Goal: Complete application form: Complete application form

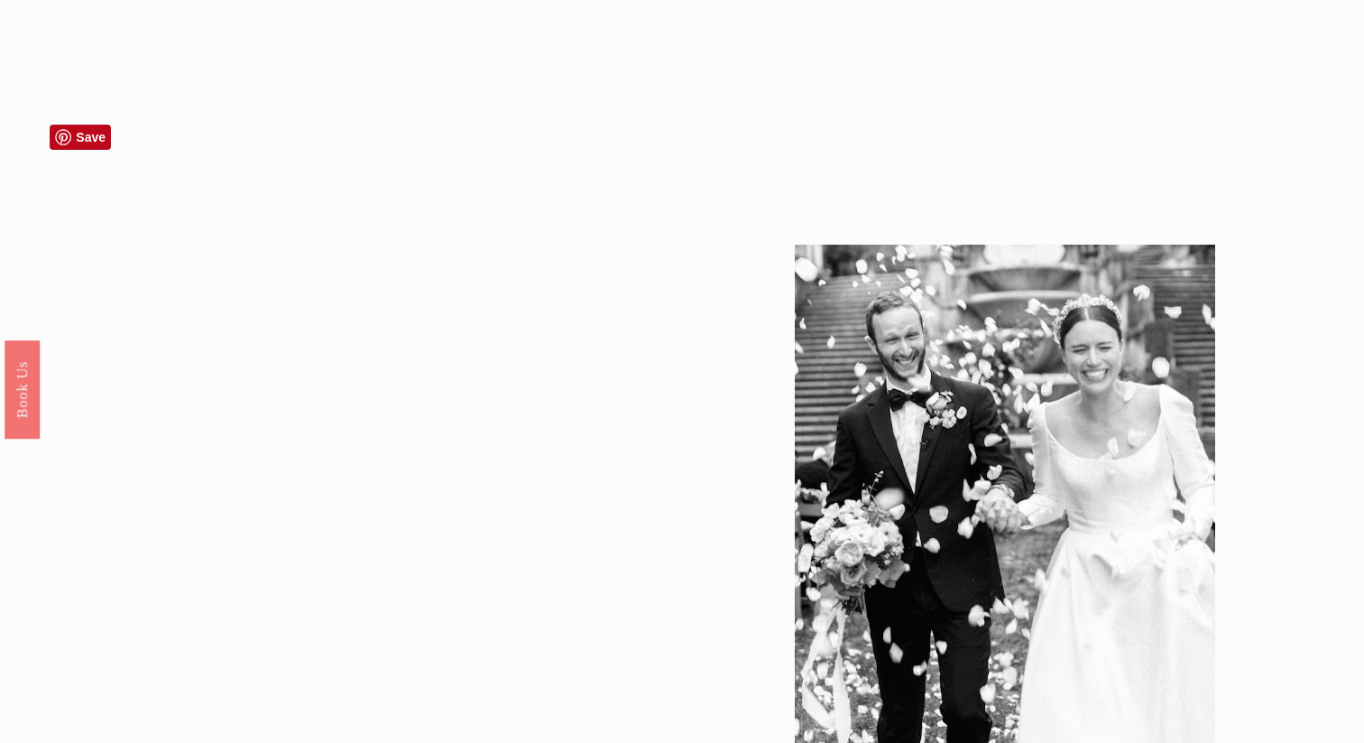
scroll to position [3097, 0]
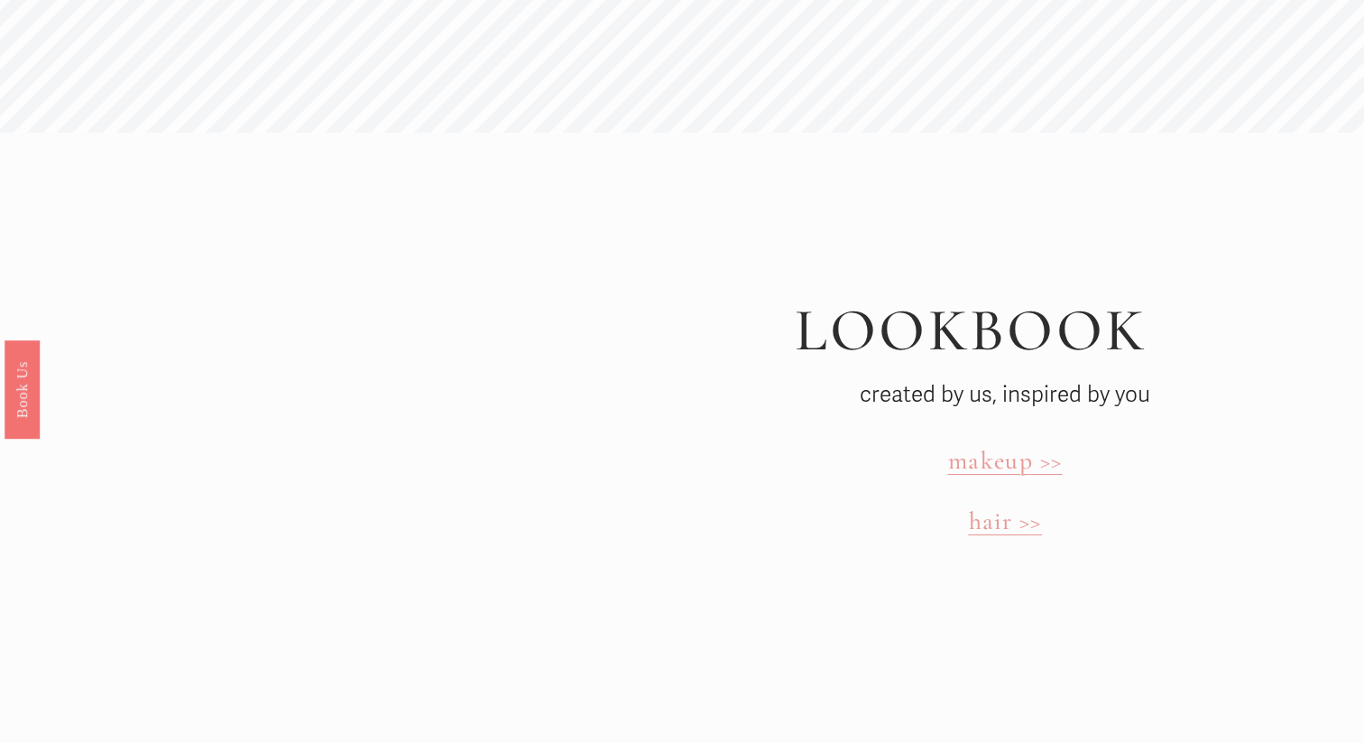
scroll to position [5034, 0]
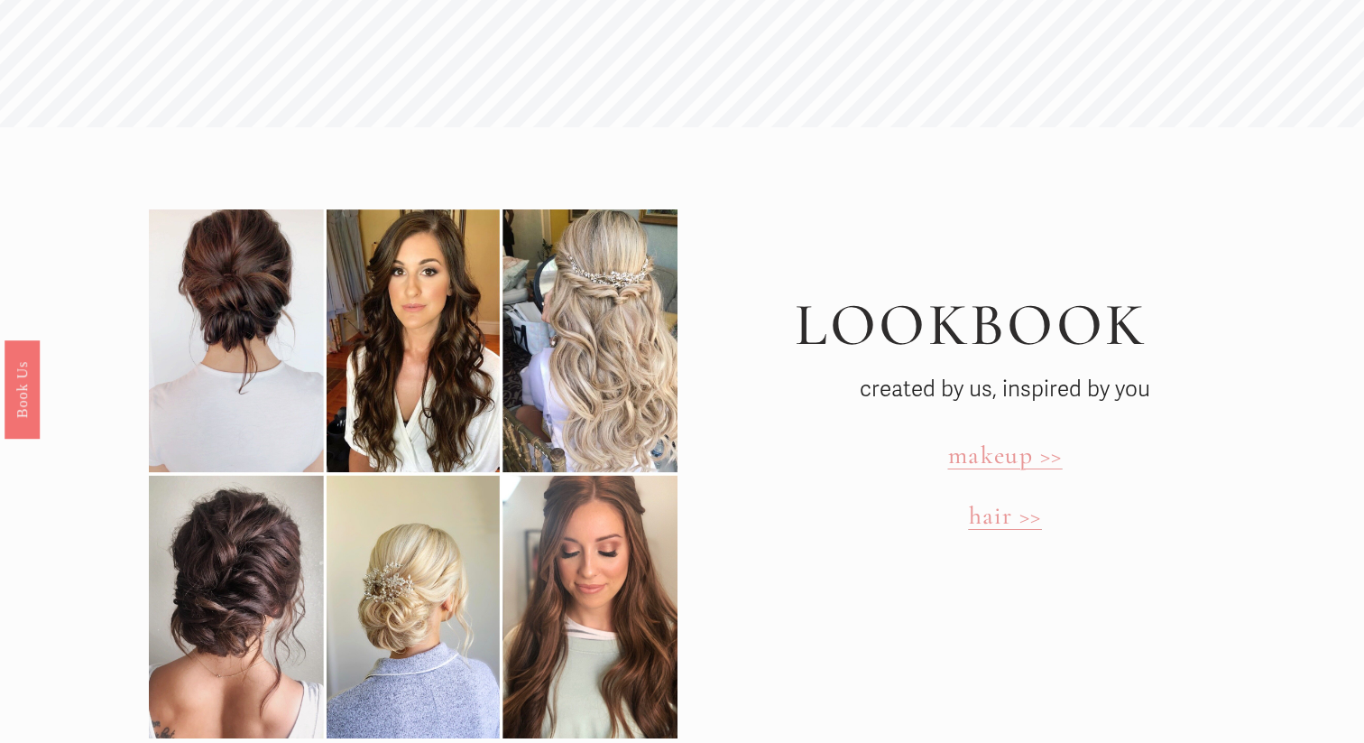
click at [1002, 439] on span "makeup >>" at bounding box center [1005, 454] width 114 height 31
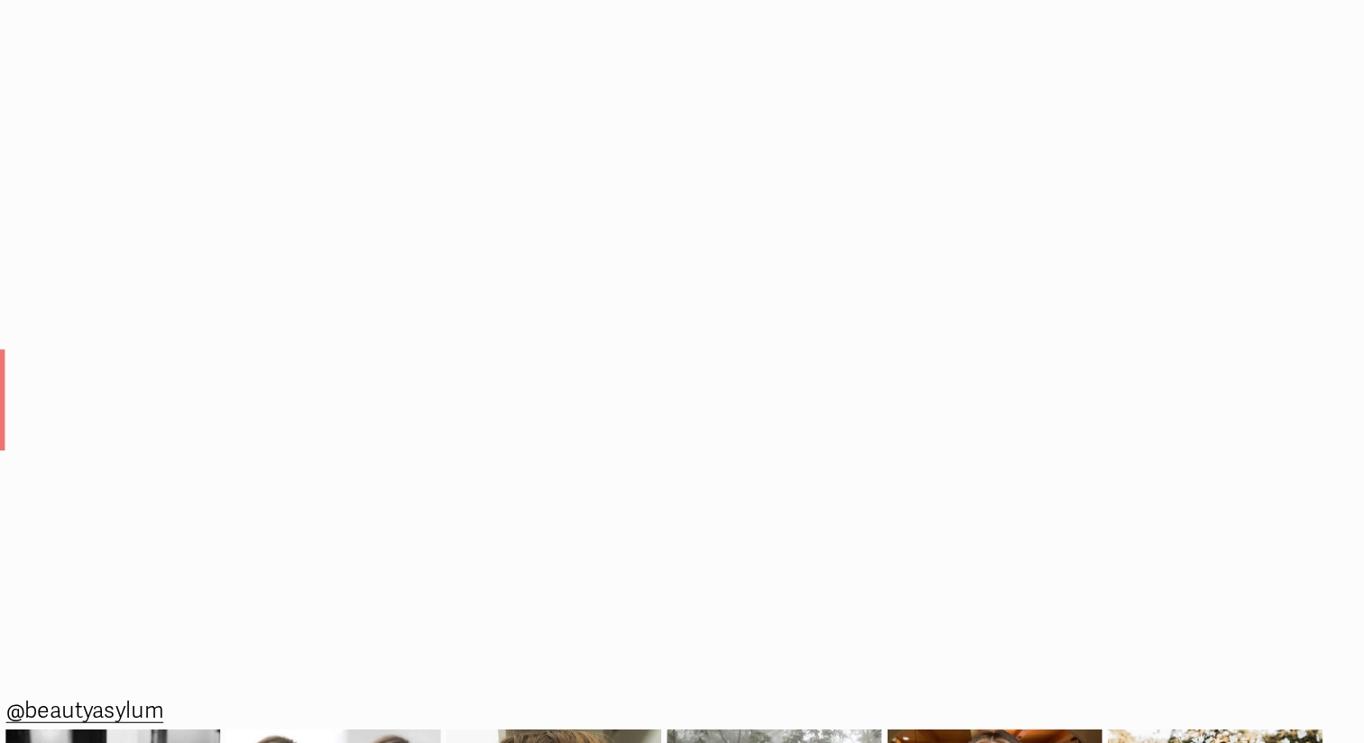
scroll to position [1890, 0]
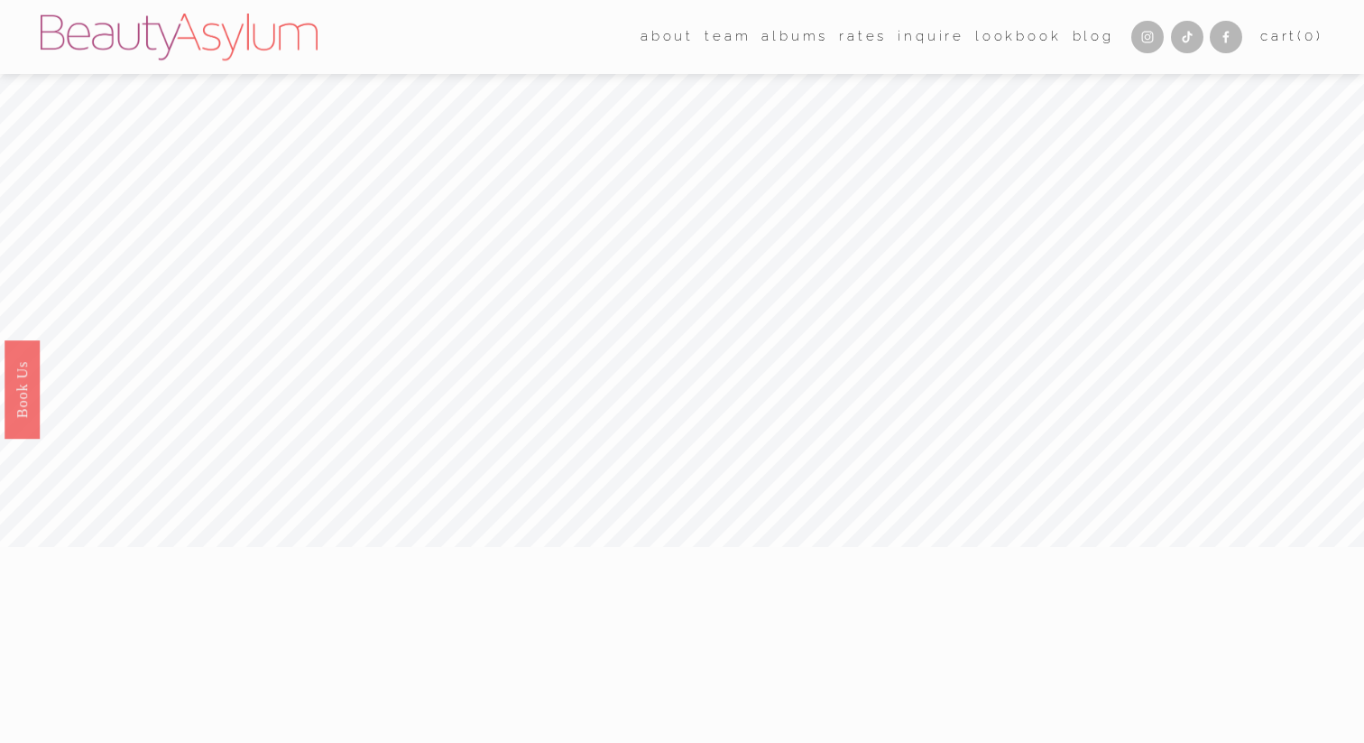
click at [912, 43] on link "Inquire" at bounding box center [931, 36] width 67 height 27
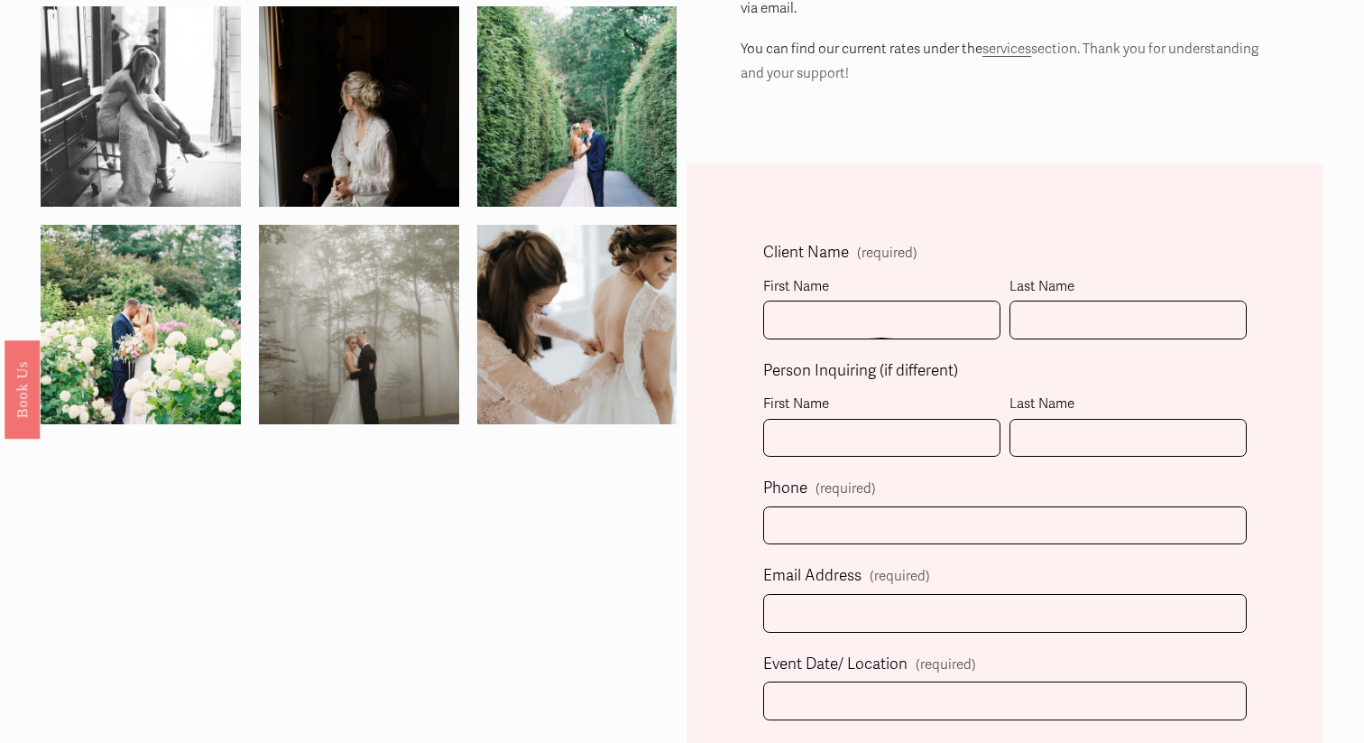
scroll to position [350, 0]
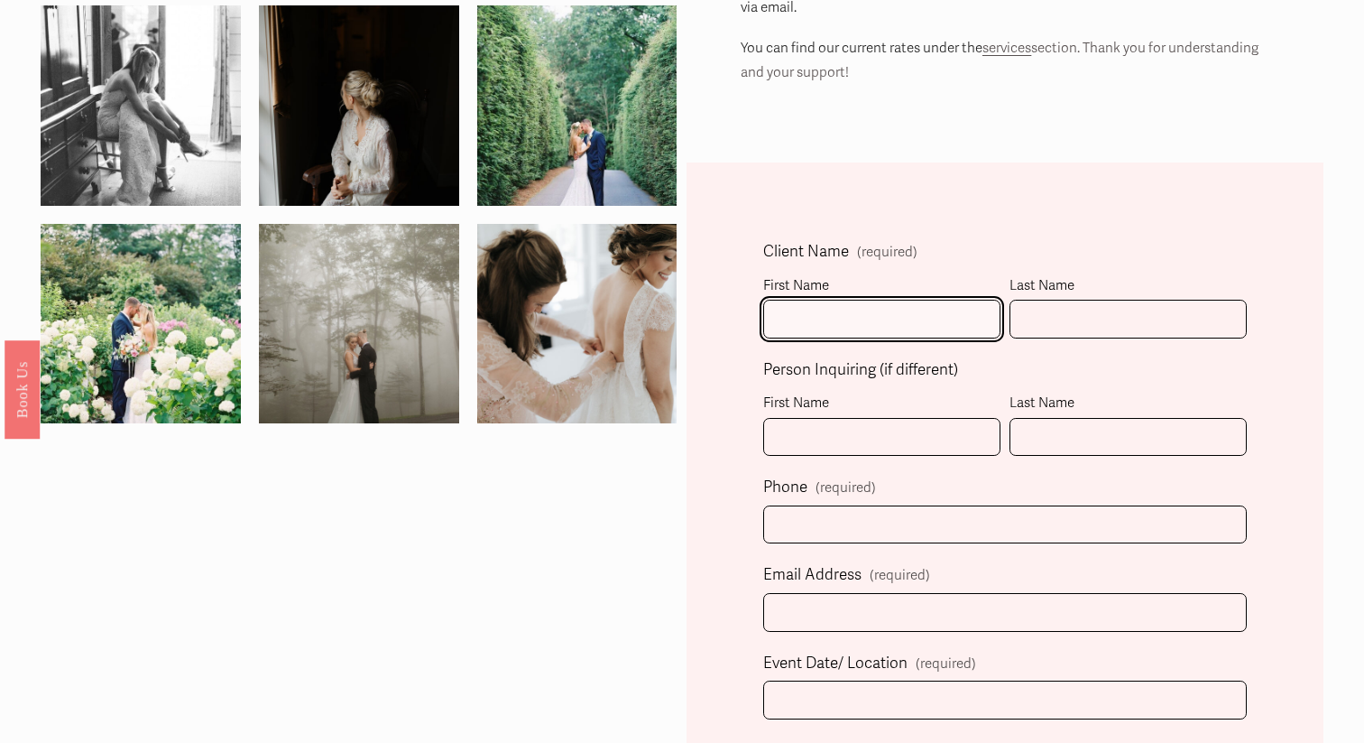
click at [811, 317] on input "First Name" at bounding box center [881, 319] width 237 height 39
type input "[PERSON_NAME]"
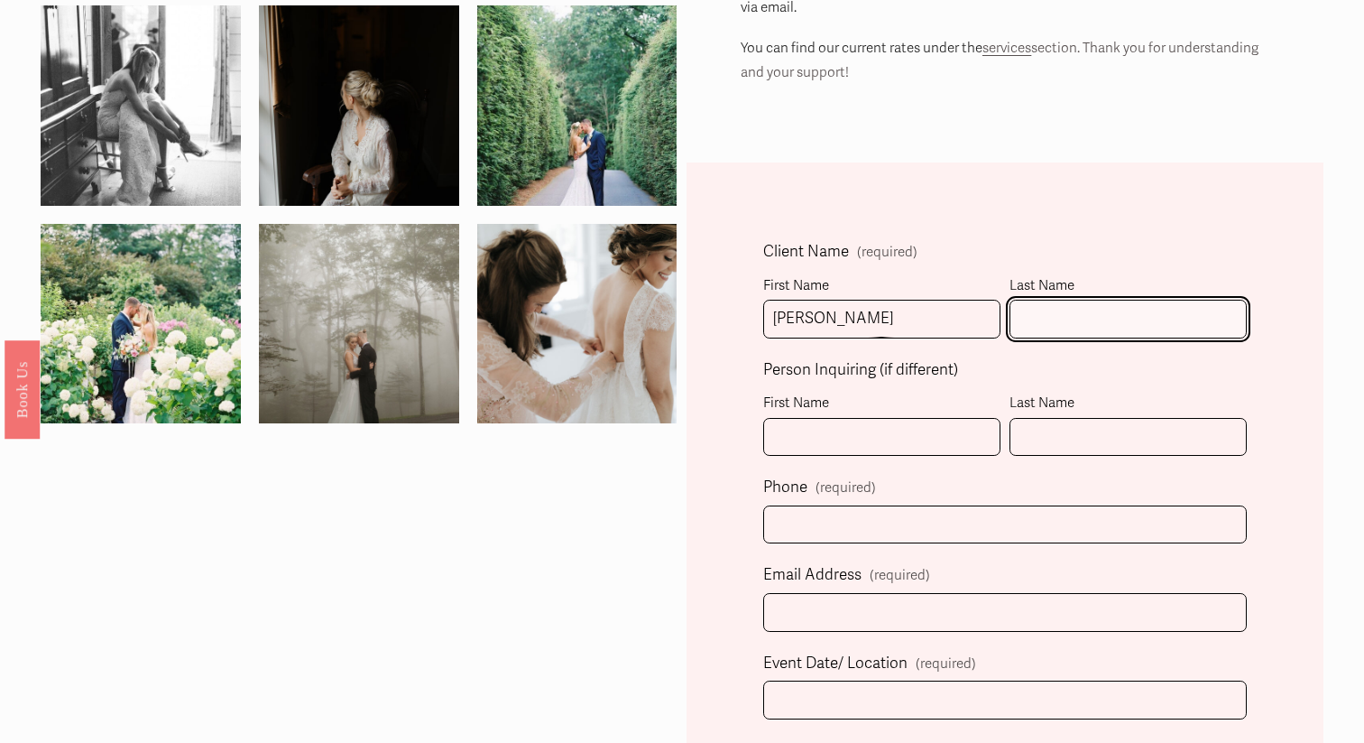
type input "[PERSON_NAME]"
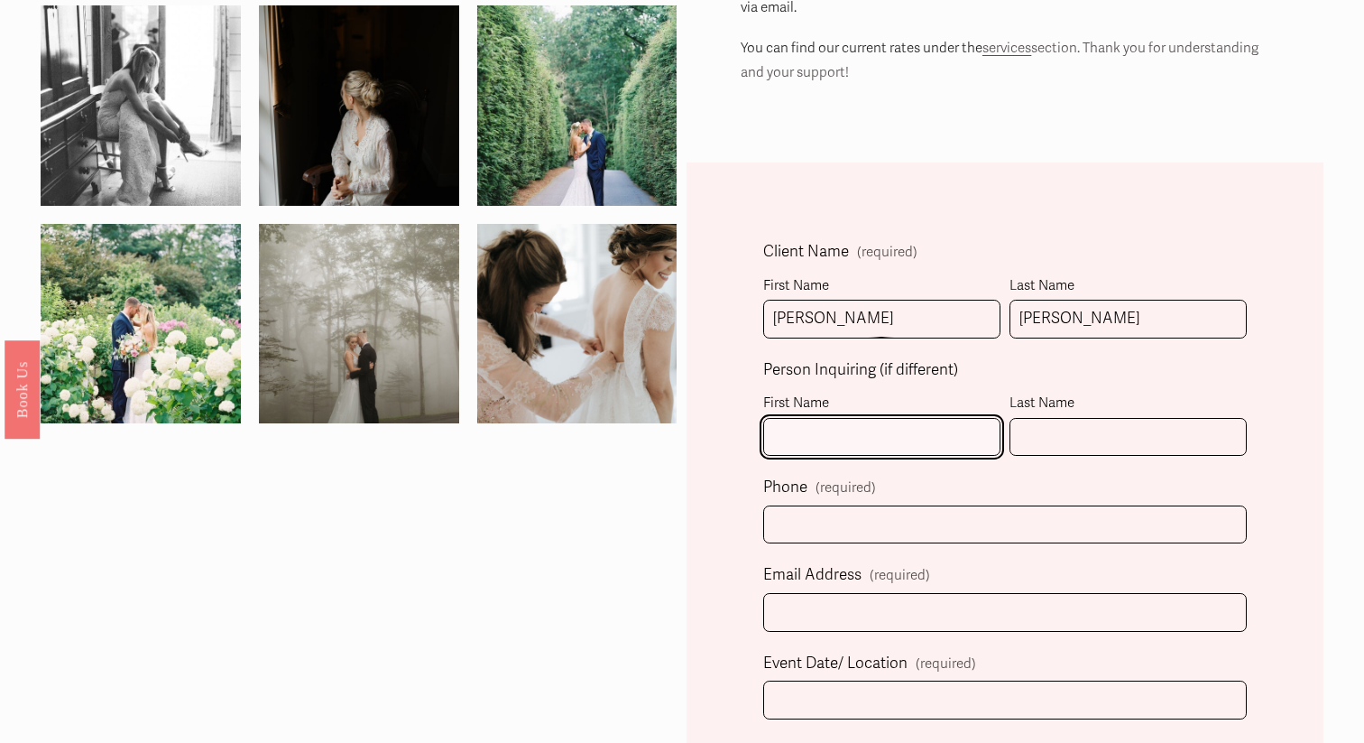
type input "[PERSON_NAME]"
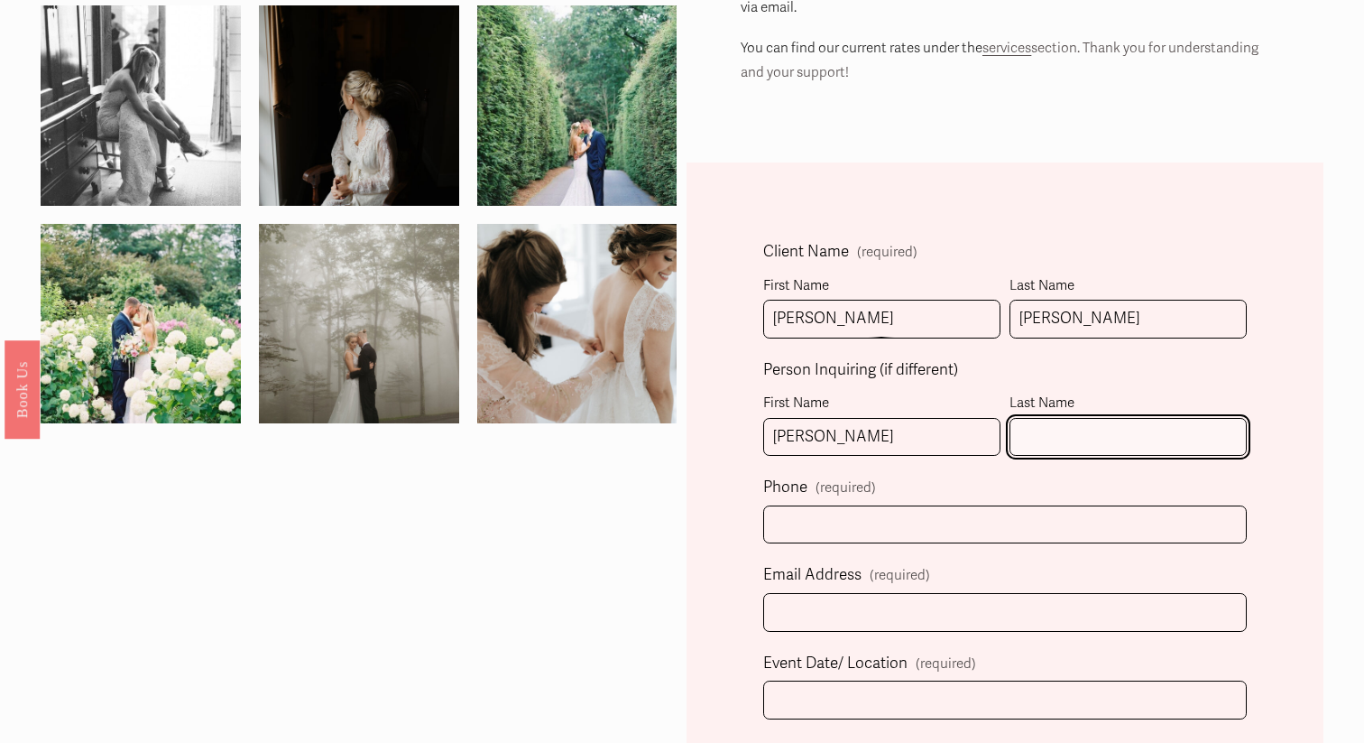
type input "[PERSON_NAME]"
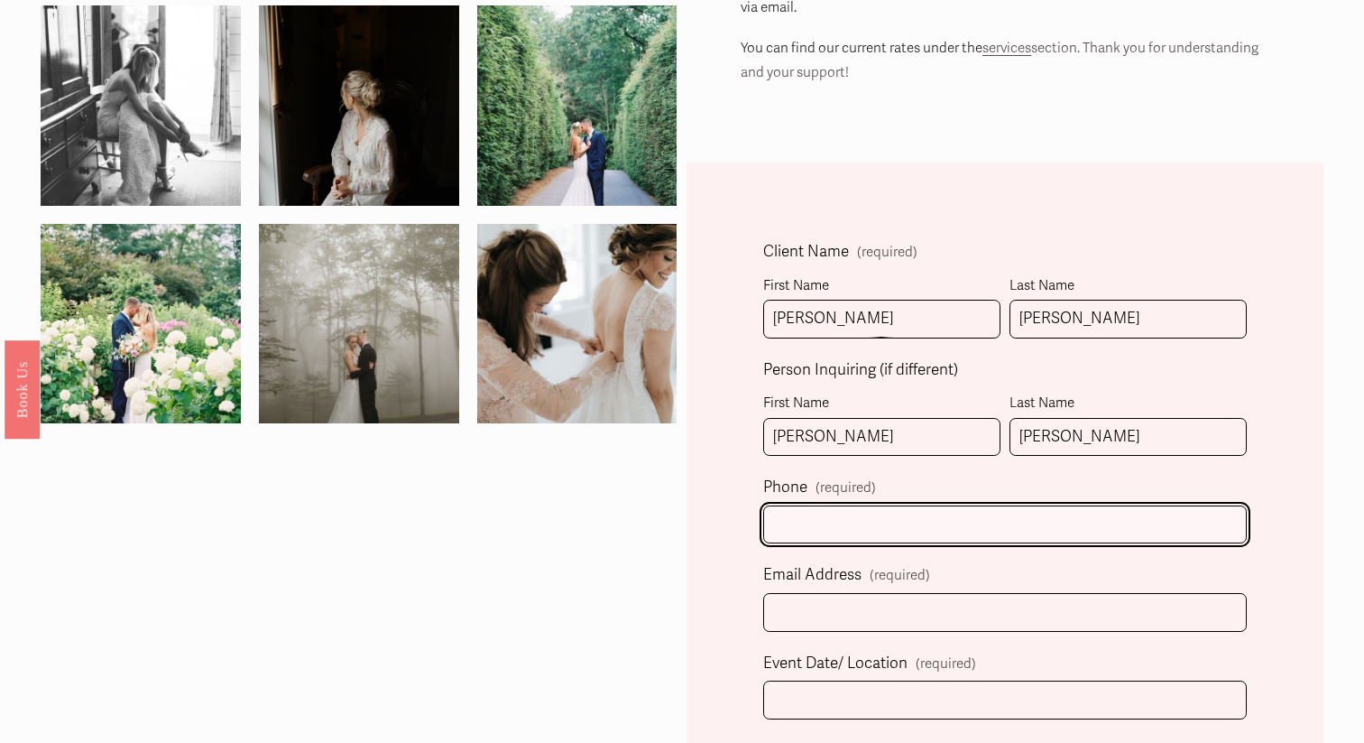
type input "[PHONE_NUMBER]"
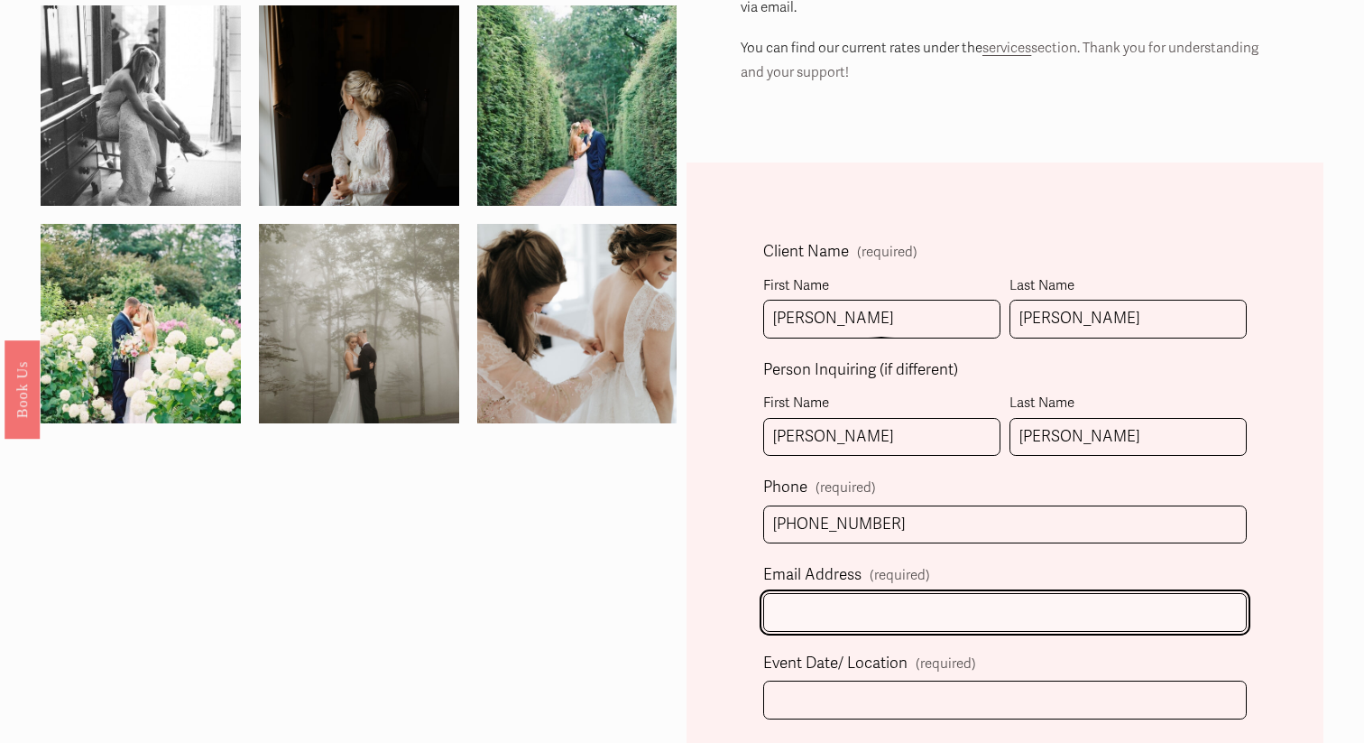
type input "[EMAIL_ADDRESS][DOMAIN_NAME]"
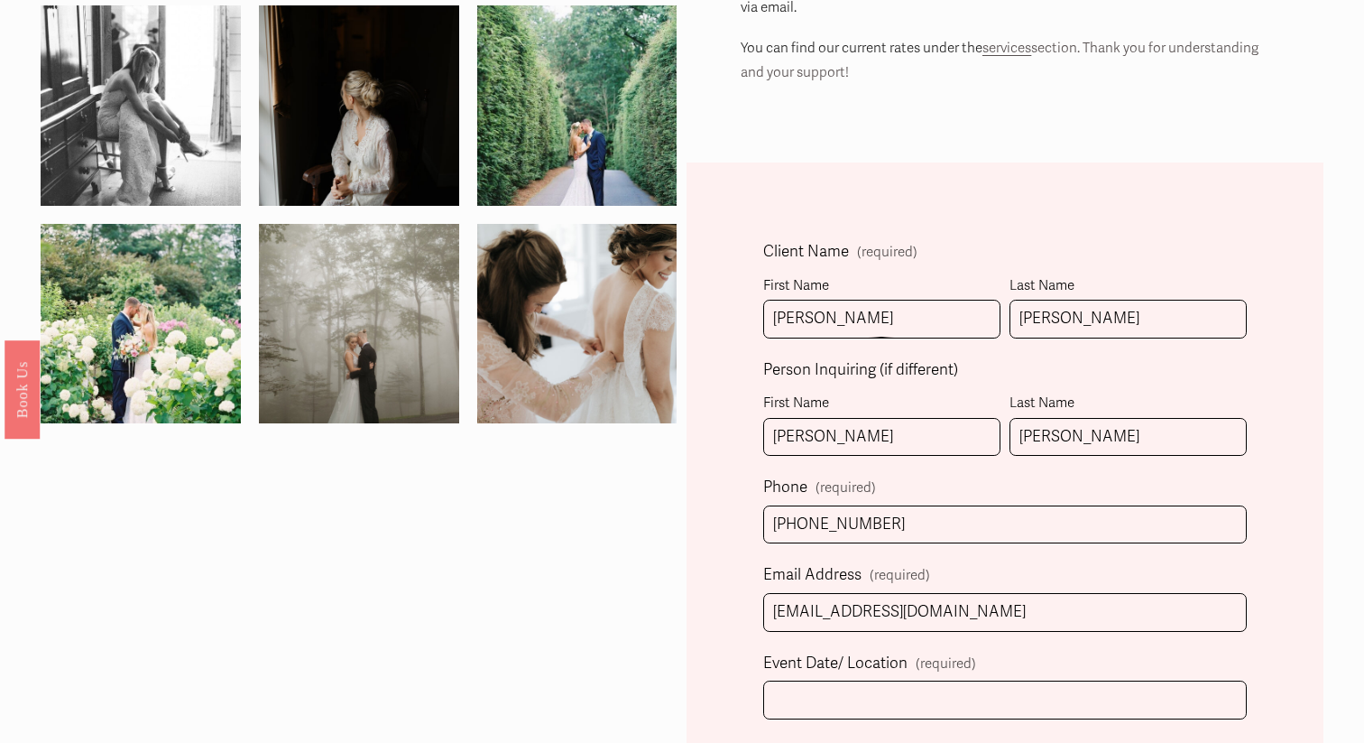
select select "[GEOGRAPHIC_DATA], [GEOGRAPHIC_DATA]"
type input "[PHONE_NUMBER]"
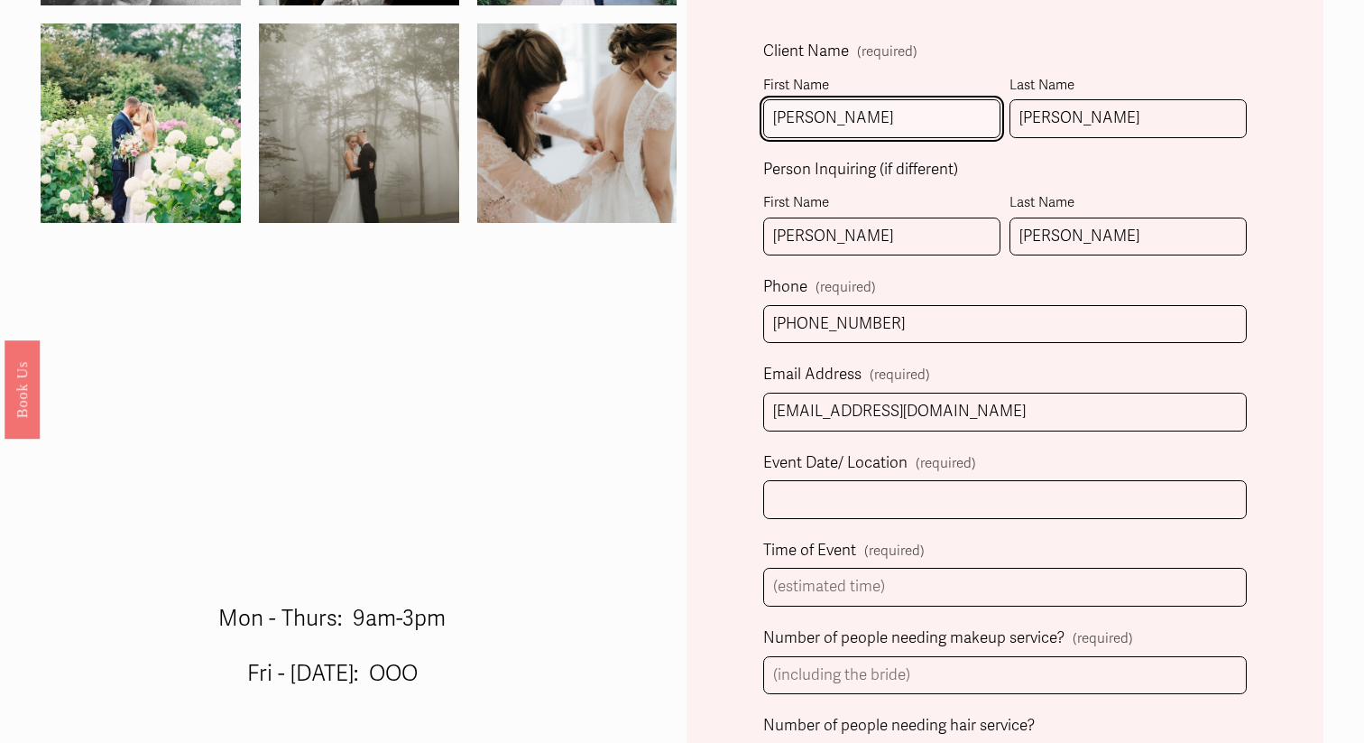
scroll to position [565, 0]
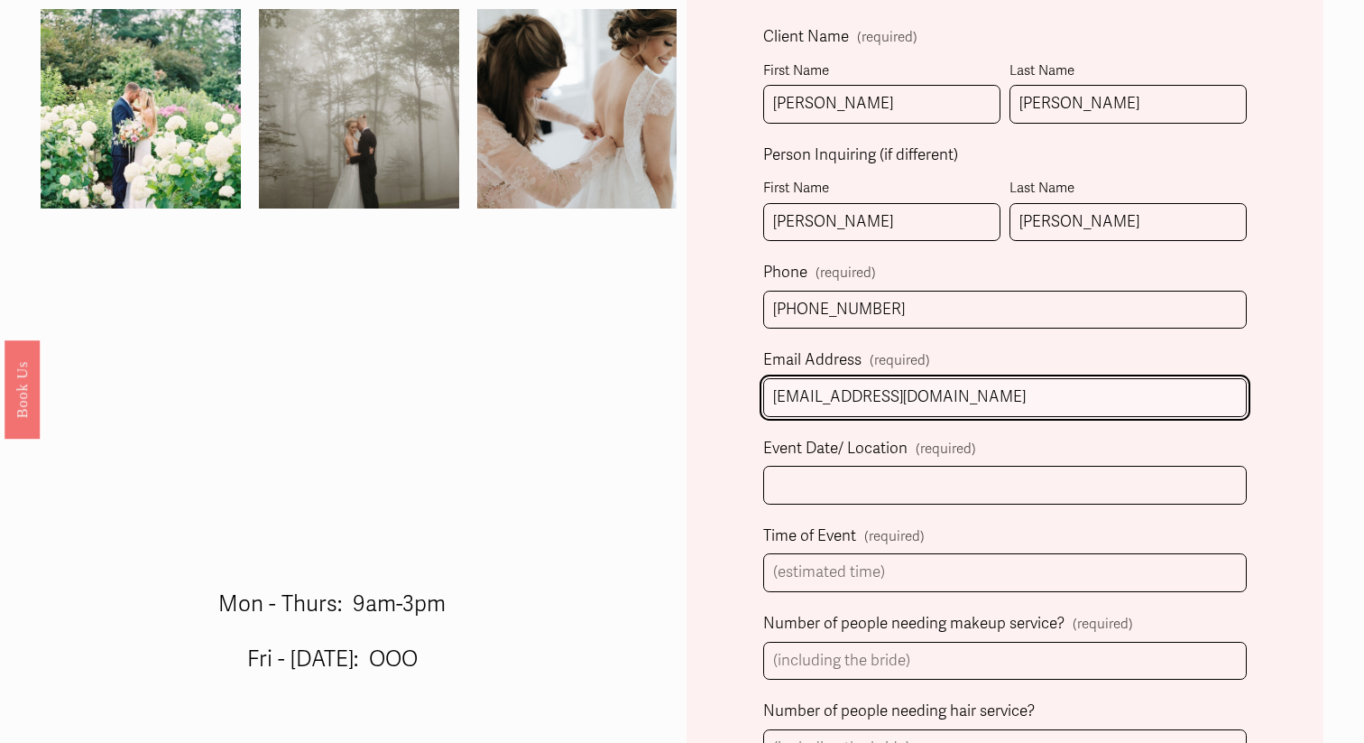
drag, startPoint x: 882, startPoint y: 392, endPoint x: 150, endPoint y: 381, distance: 732.7
click at [152, 382] on div "We aim to respond within 48hrs. Inquiries sent Fri-Sun, will be answered by [DA…" at bounding box center [682, 600] width 1364 height 2057
type input "[EMAIL_ADDRESS][DOMAIN_NAME]"
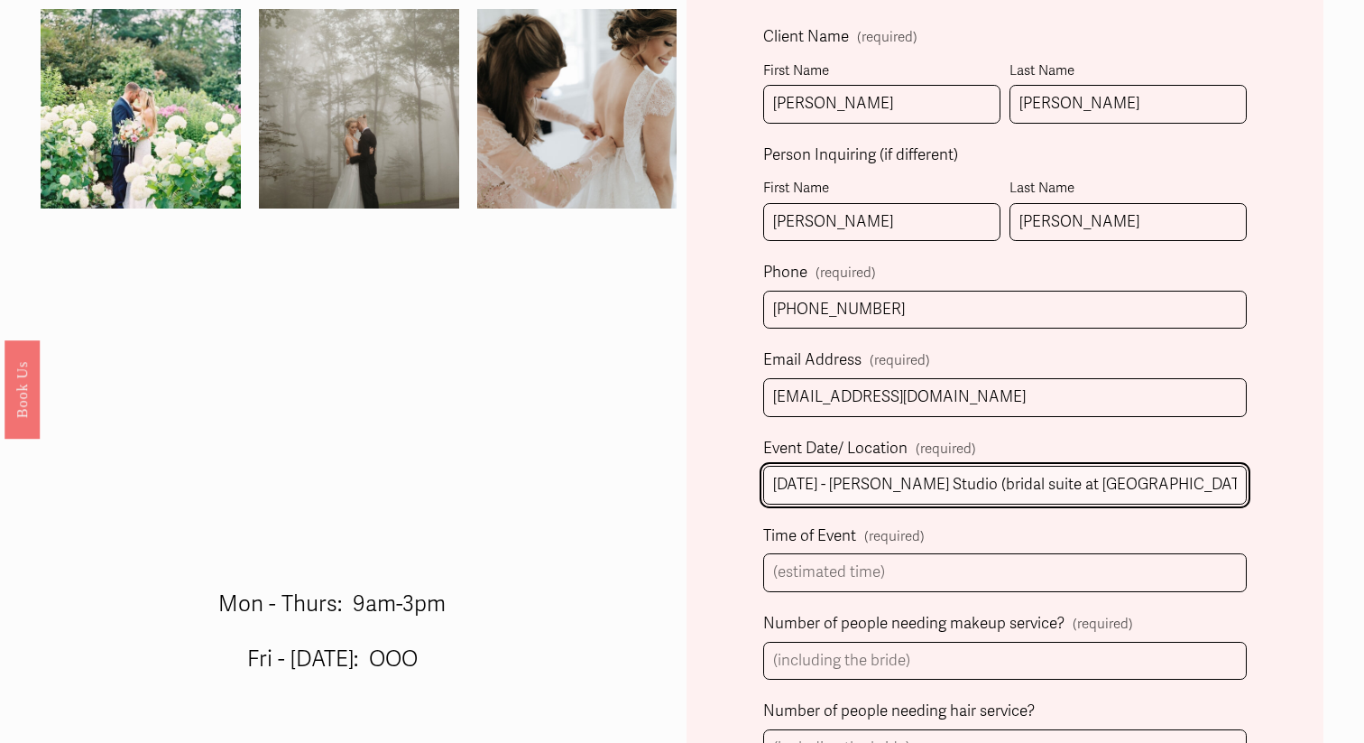
type input "[DATE] - [PERSON_NAME] Studio (bridal suite at [GEOGRAPHIC_DATA])"
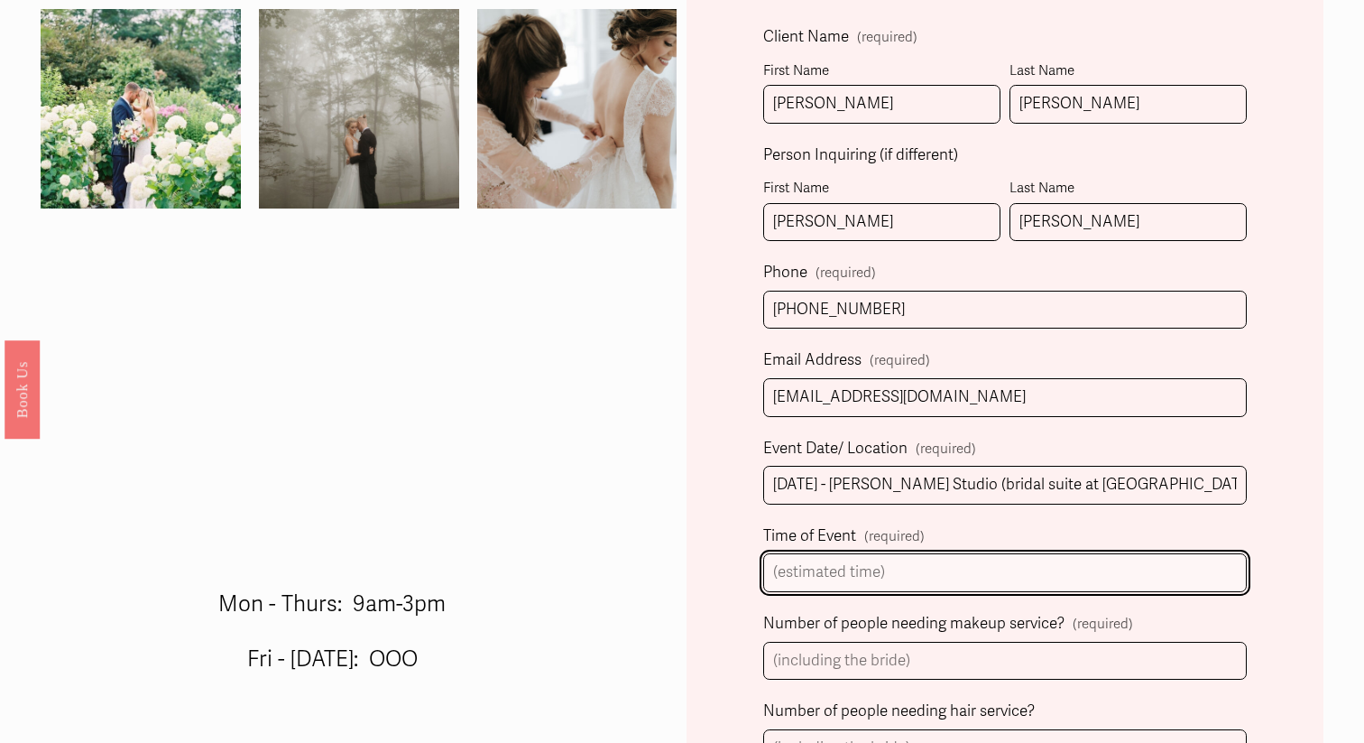
click at [825, 584] on input "Time of Event (required)" at bounding box center [1005, 572] width 484 height 39
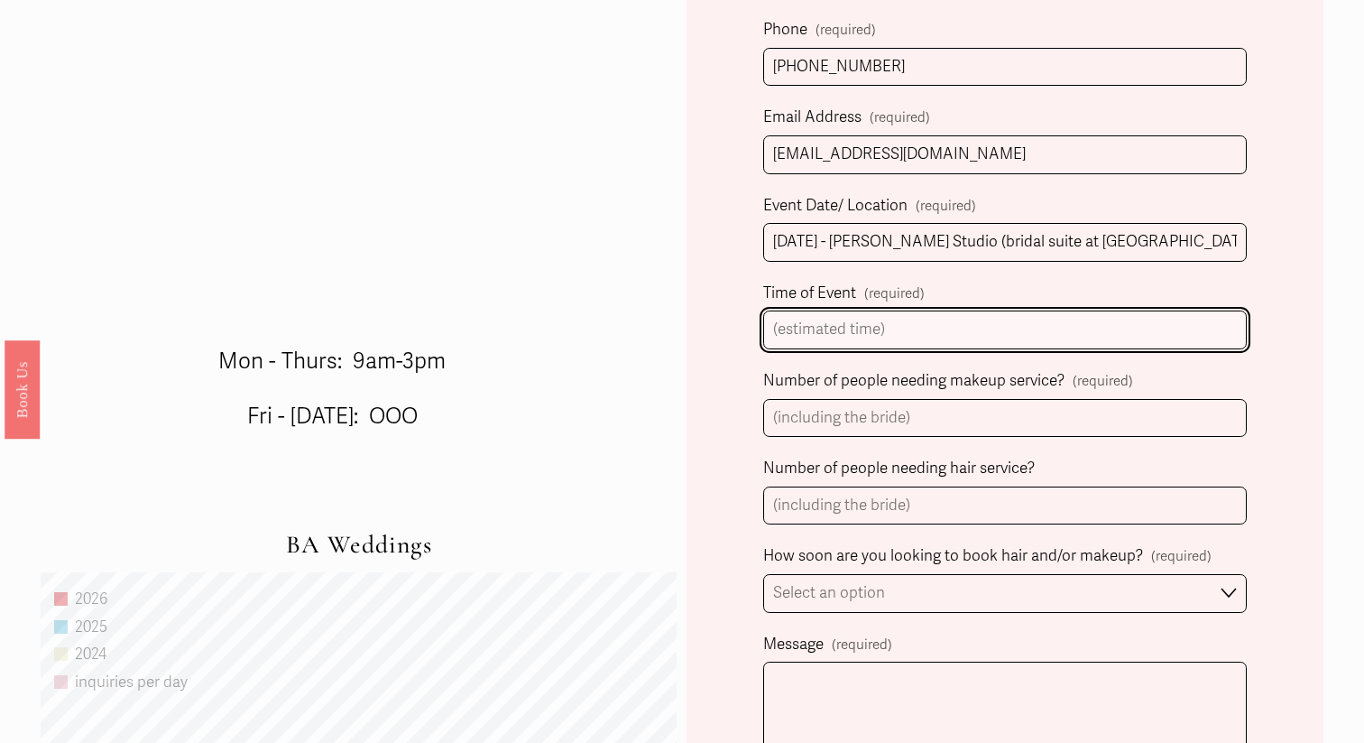
scroll to position [822, 0]
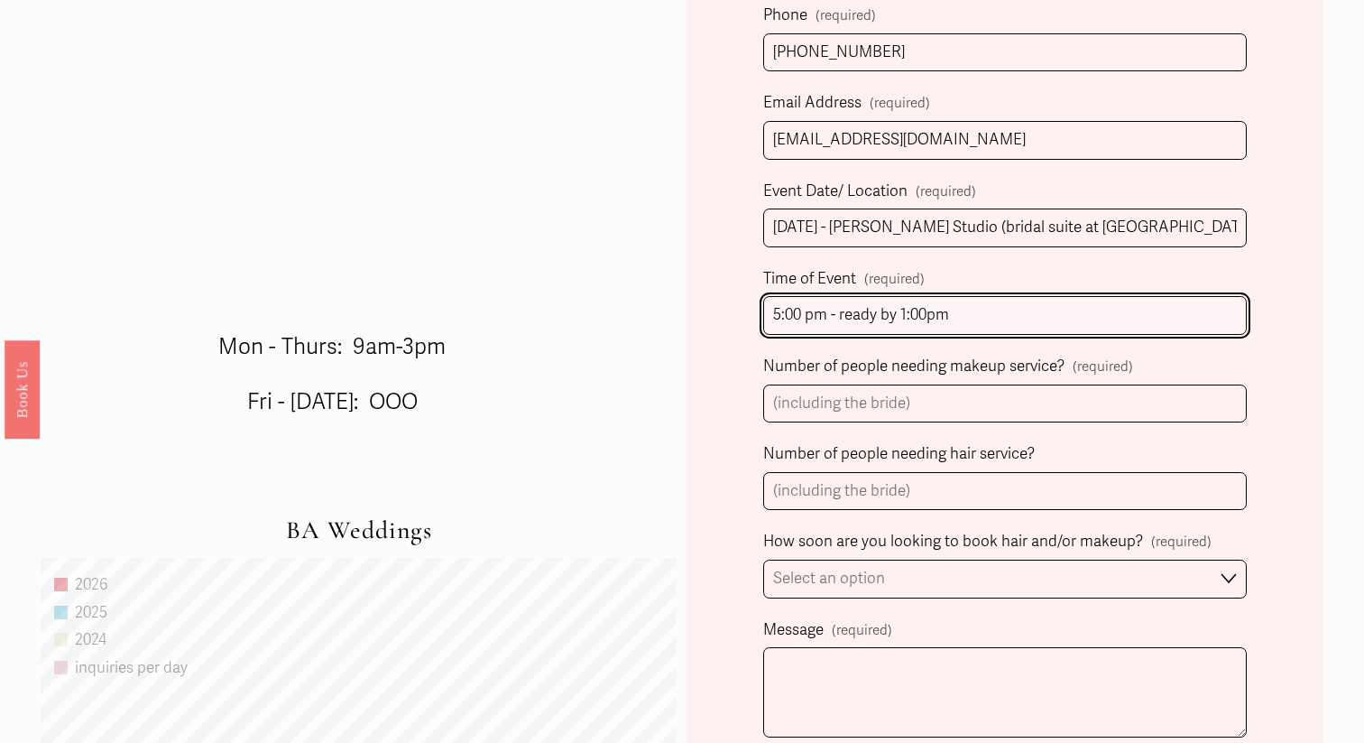
type input "5:00 pm - ready by 1:00pm"
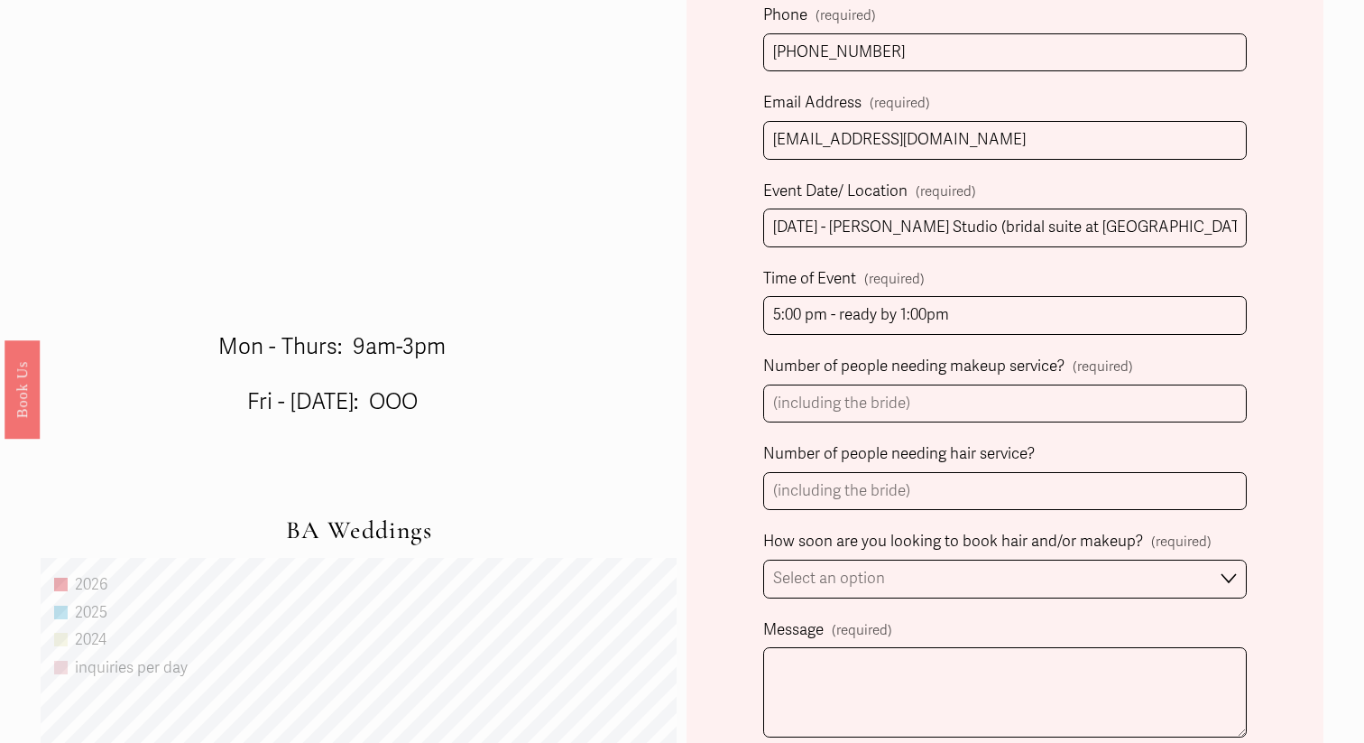
click at [722, 400] on div "Client Name (required) First Name [PERSON_NAME] Last Name [PERSON_NAME] Person …" at bounding box center [1005, 457] width 636 height 1532
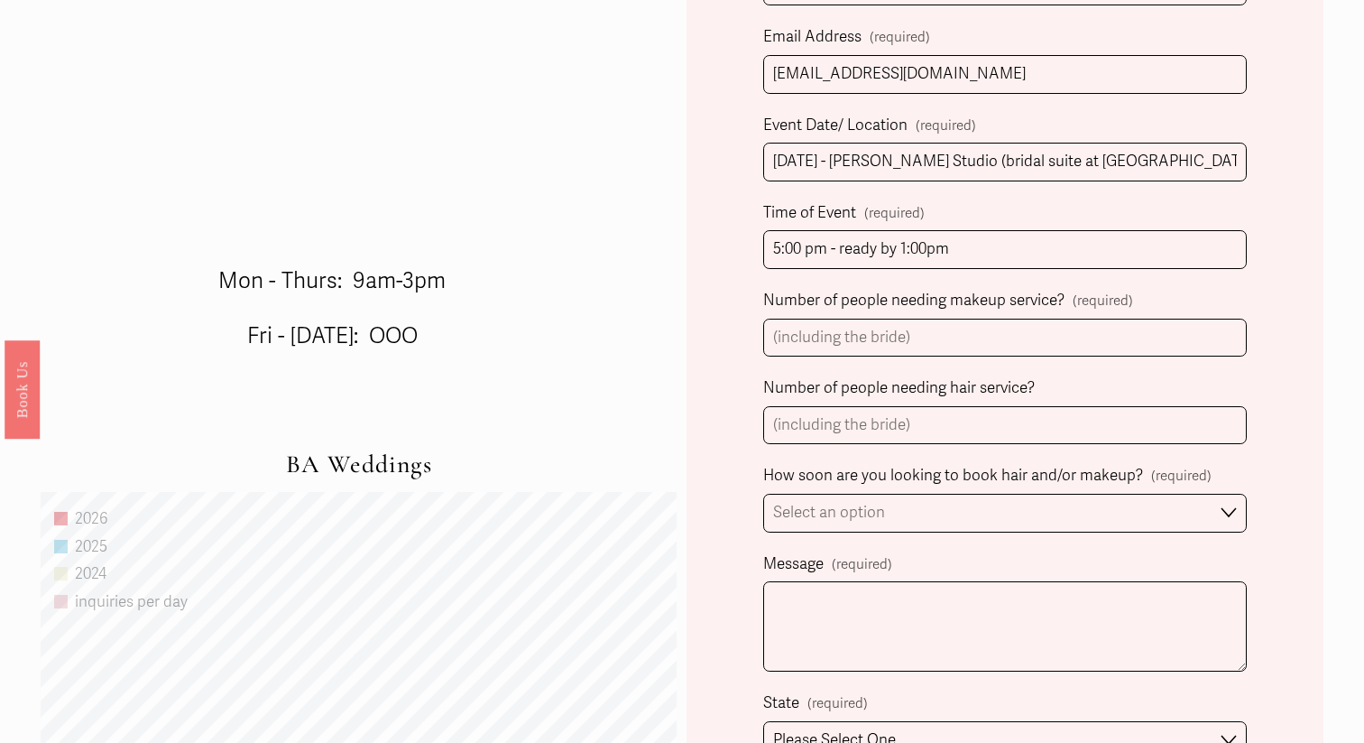
scroll to position [891, 0]
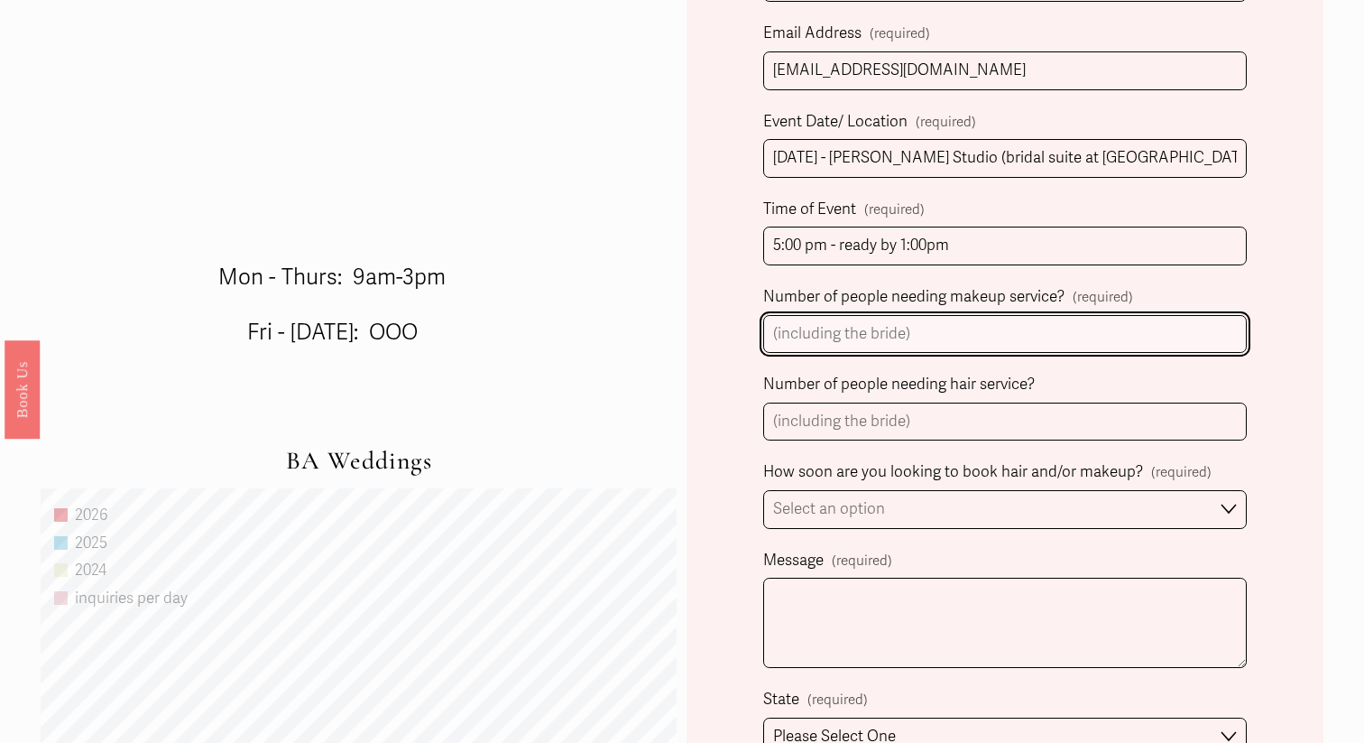
click at [836, 340] on input "Number of people needing makeup service? (required)" at bounding box center [1005, 334] width 484 height 39
type input "17"
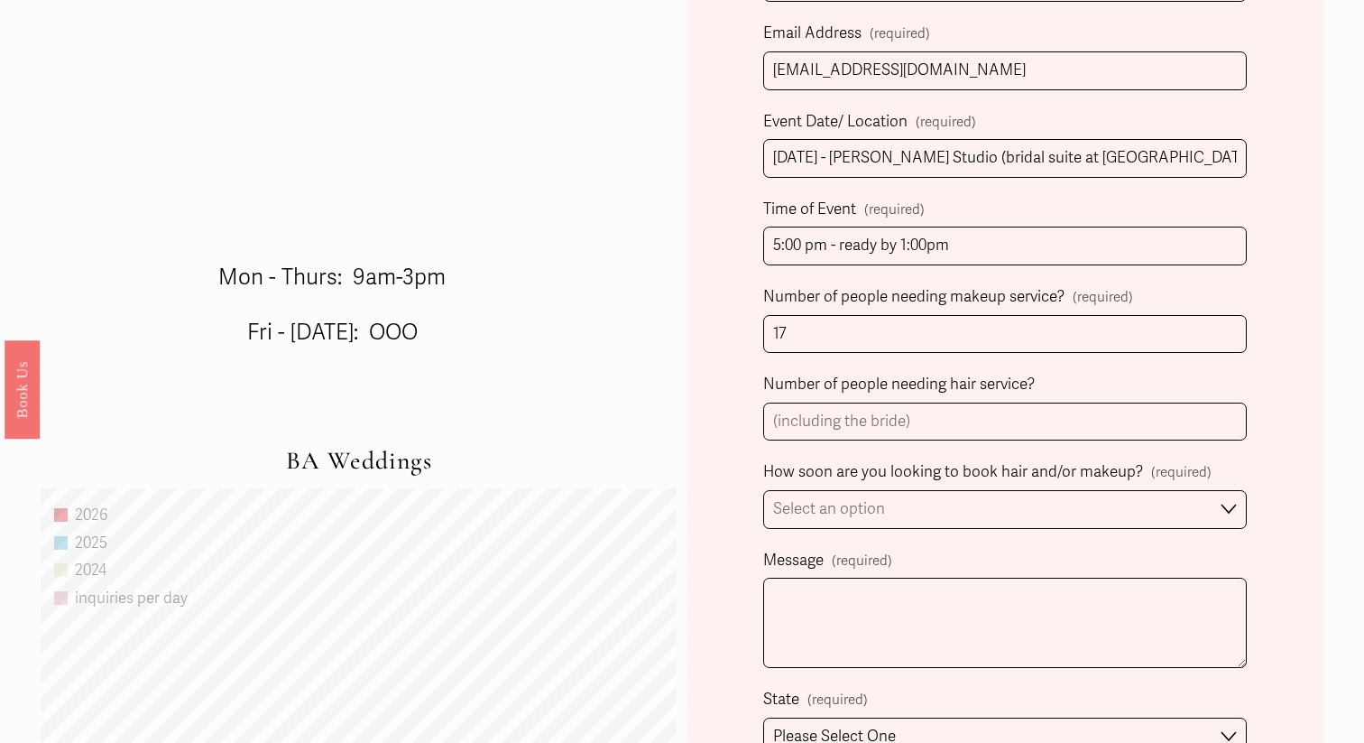
click at [715, 396] on div "Client Name (required) First Name [PERSON_NAME] Last Name [PERSON_NAME] Person …" at bounding box center [1005, 387] width 636 height 1532
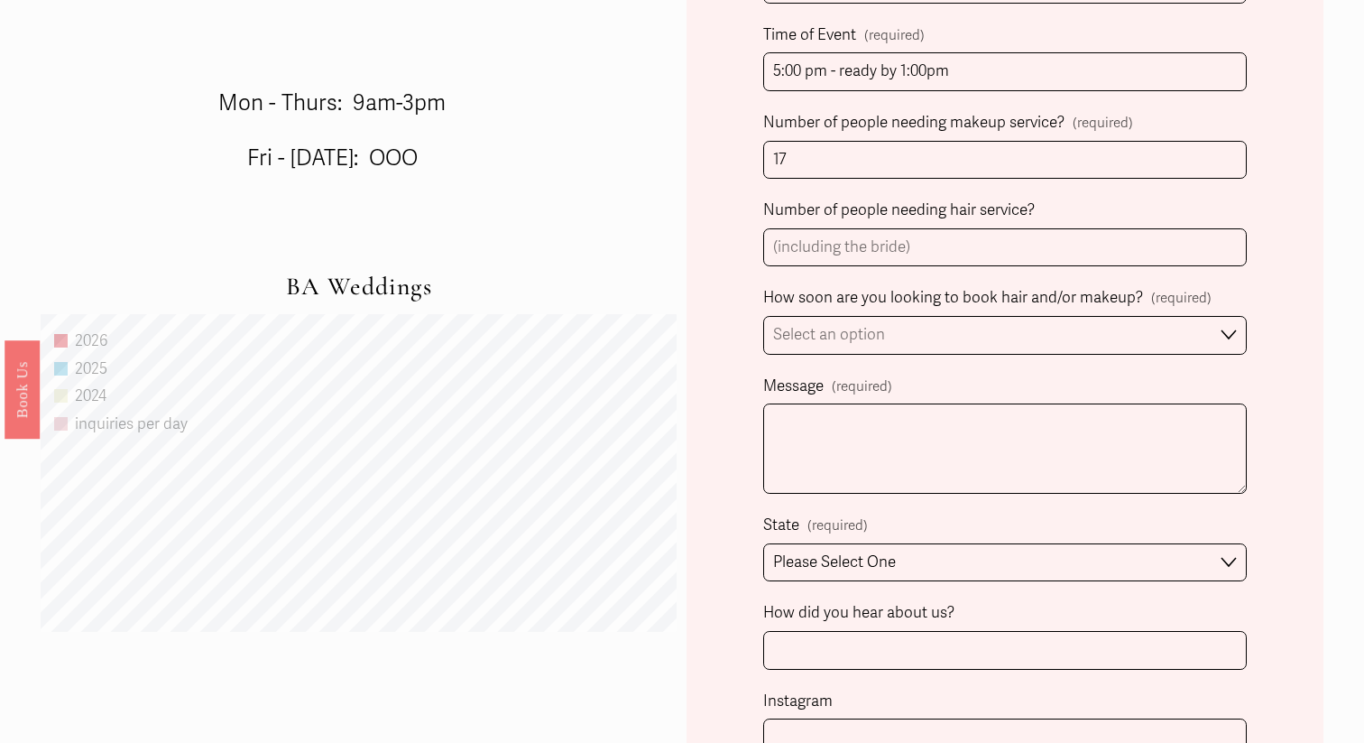
scroll to position [1074, 0]
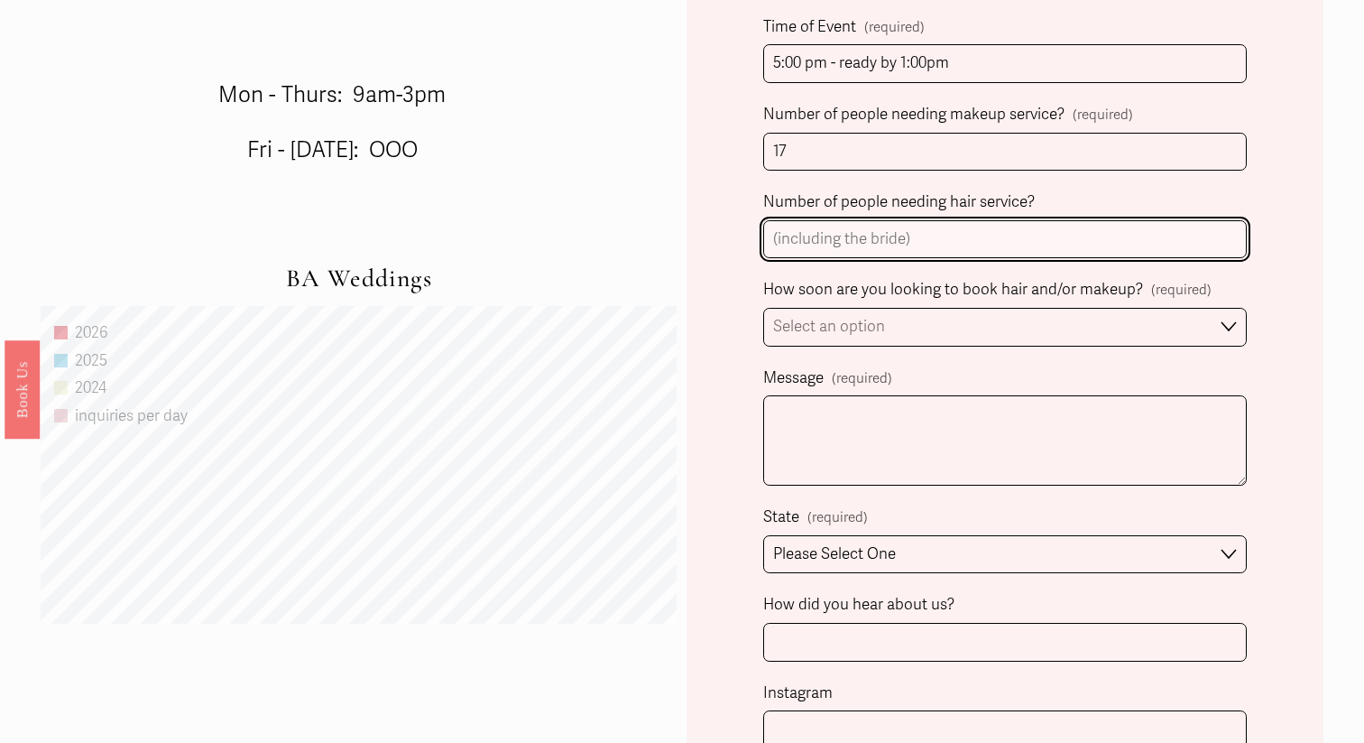
click at [823, 230] on input "Number of people needing hair service?" at bounding box center [1005, 239] width 484 height 39
type input "17"
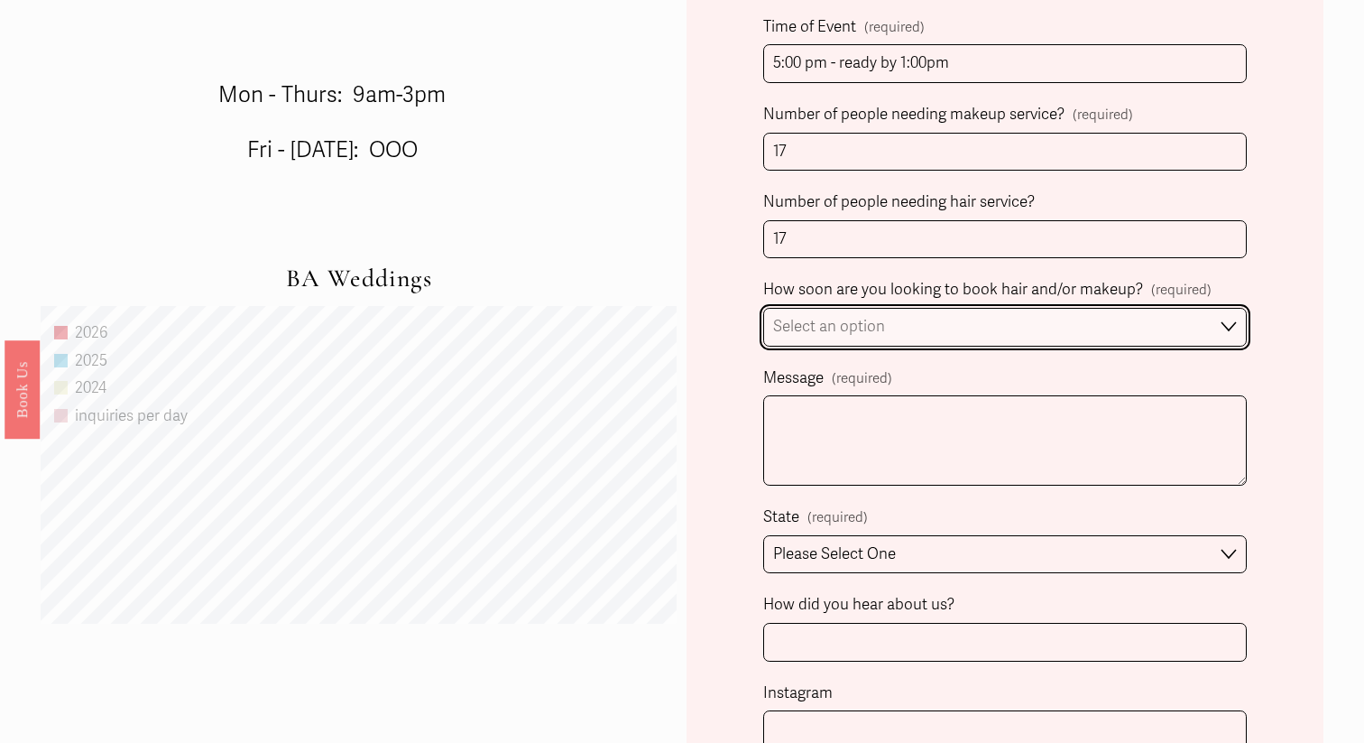
click at [895, 328] on select "Select an option Immediately 1-2 weeks I'm looking for information & not ready …" at bounding box center [1005, 327] width 484 height 39
select select "1-2 weeks"
click at [763, 308] on select "Select an option Immediately 1-2 weeks I'm looking for information & not ready …" at bounding box center [1005, 327] width 484 height 39
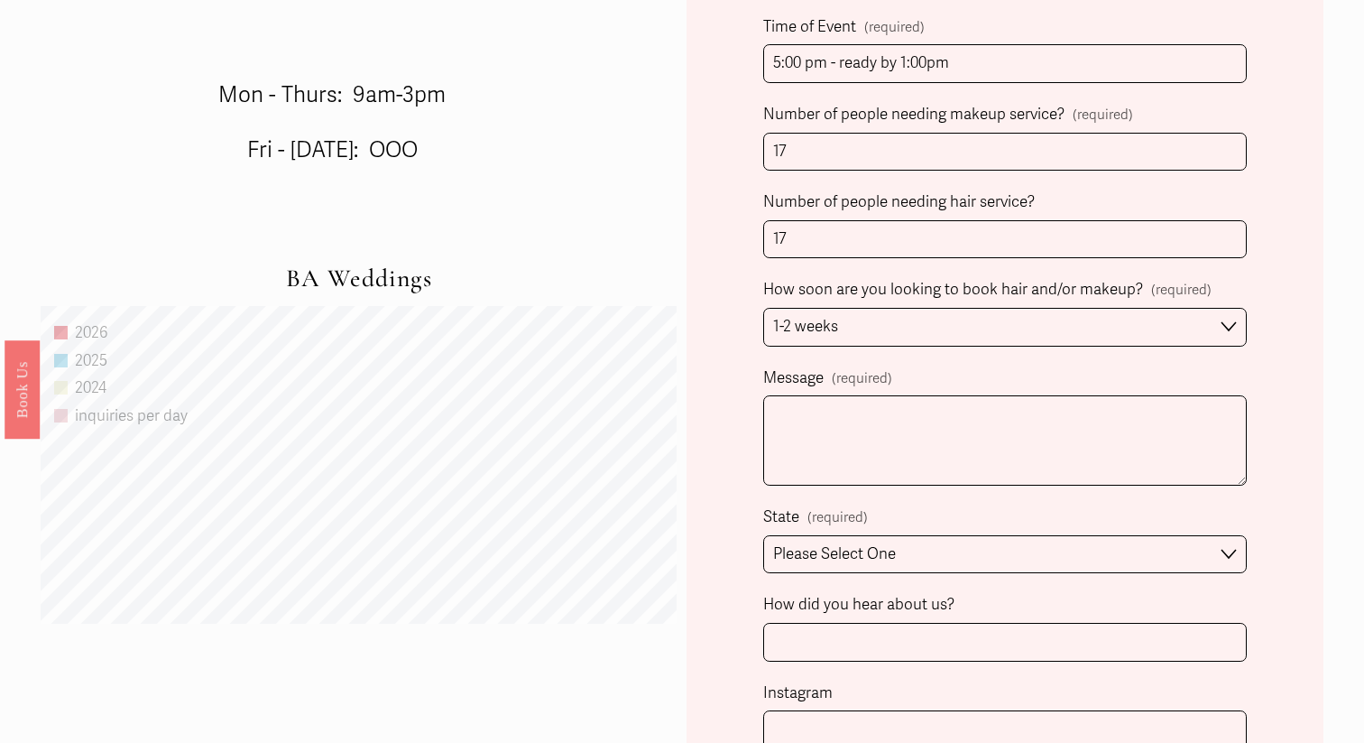
click at [698, 356] on div "Client Name (required) First Name [PERSON_NAME] Last Name [PERSON_NAME] Person …" at bounding box center [1005, 205] width 636 height 1532
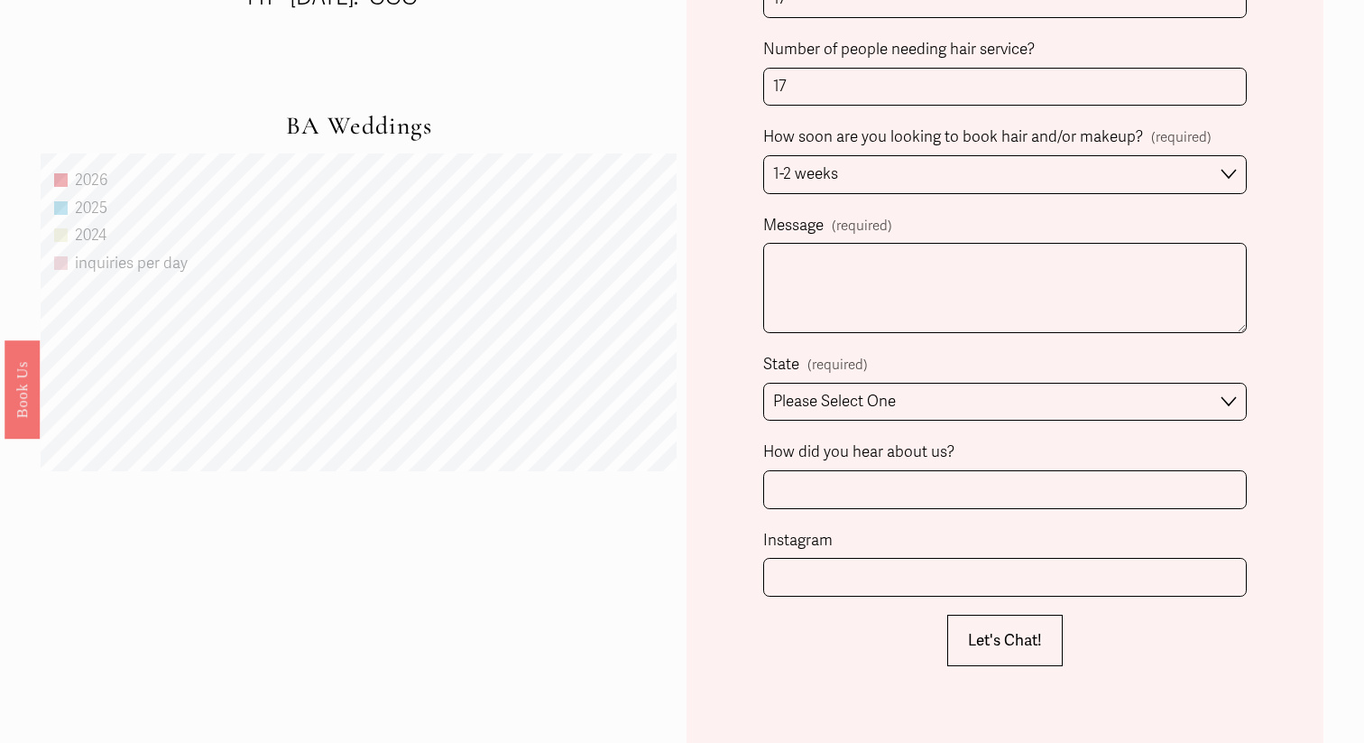
scroll to position [1227, 0]
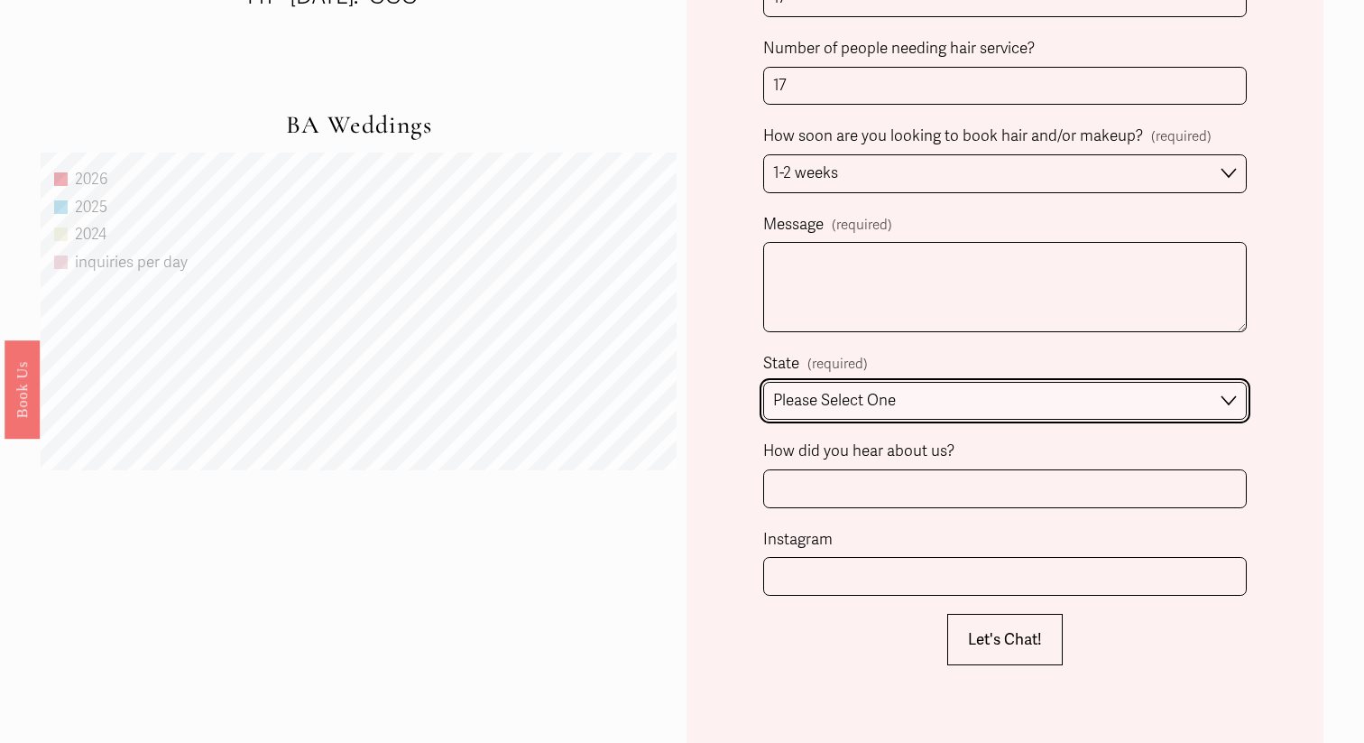
click at [889, 394] on select "Please Select One [GEOGRAPHIC_DATA], [GEOGRAPHIC_DATA] [GEOGRAPHIC_DATA], [GEOG…" at bounding box center [1005, 401] width 484 height 39
click at [763, 382] on select "Please Select One [GEOGRAPHIC_DATA], [GEOGRAPHIC_DATA] [GEOGRAPHIC_DATA], [GEOG…" at bounding box center [1005, 401] width 484 height 39
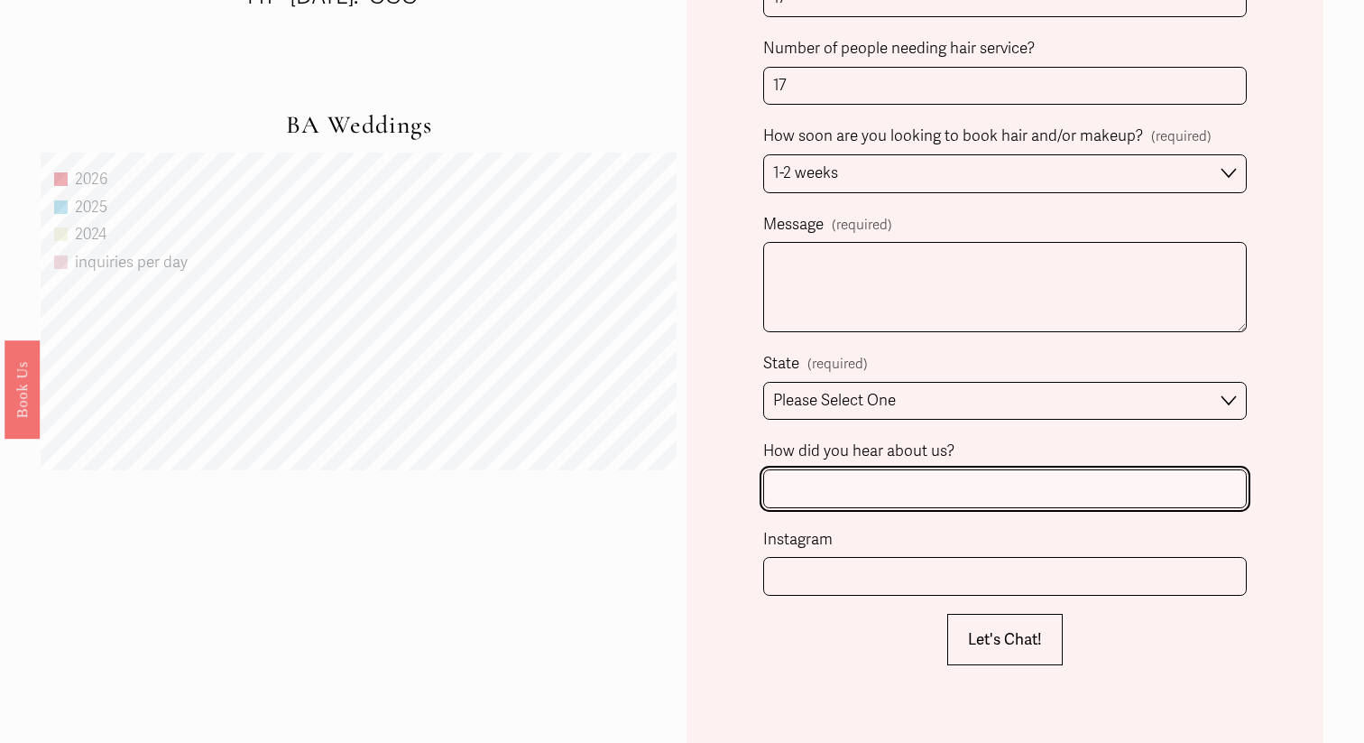
click at [887, 495] on input "How did you hear about us?" at bounding box center [1005, 488] width 484 height 39
type input "[PERSON_NAME] beauty referral"
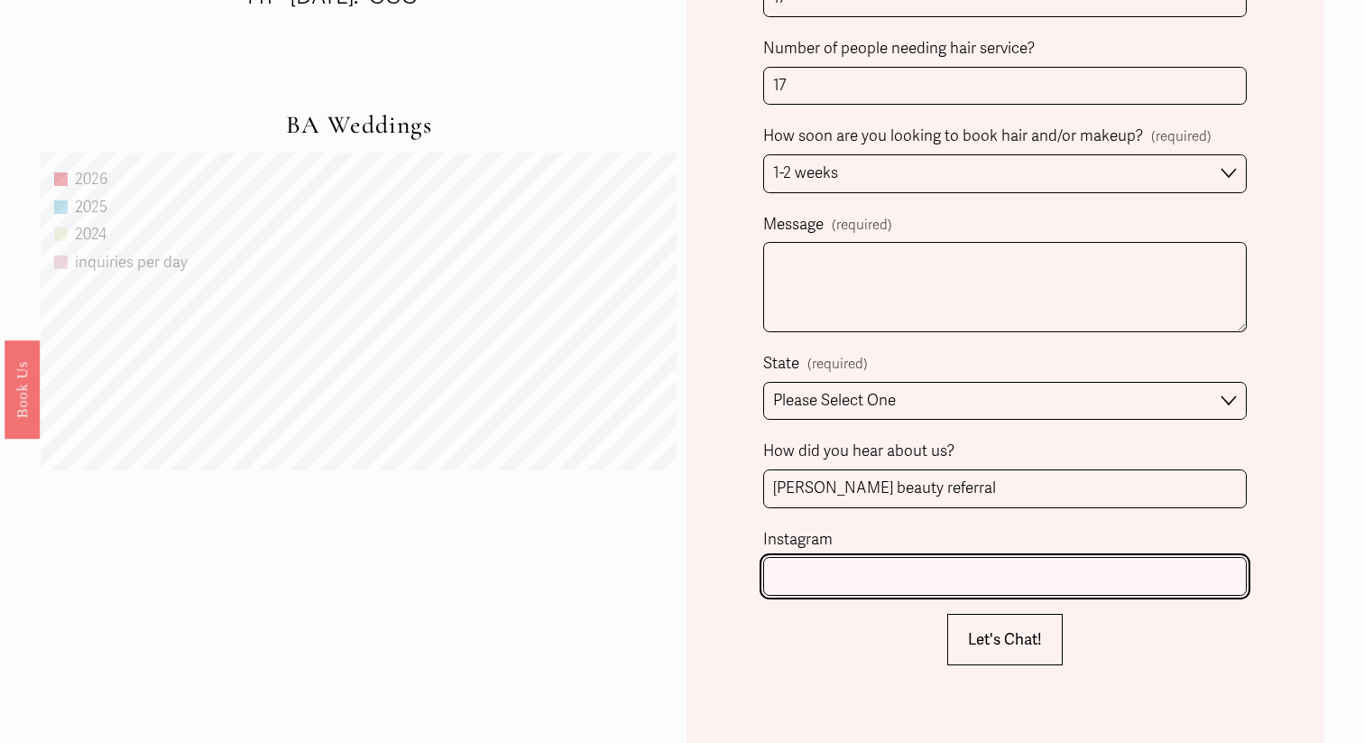
click at [838, 580] on input "Instagram" at bounding box center [1005, 576] width 484 height 39
type input "@"
type input "a"
type input "@anniethompsonn"
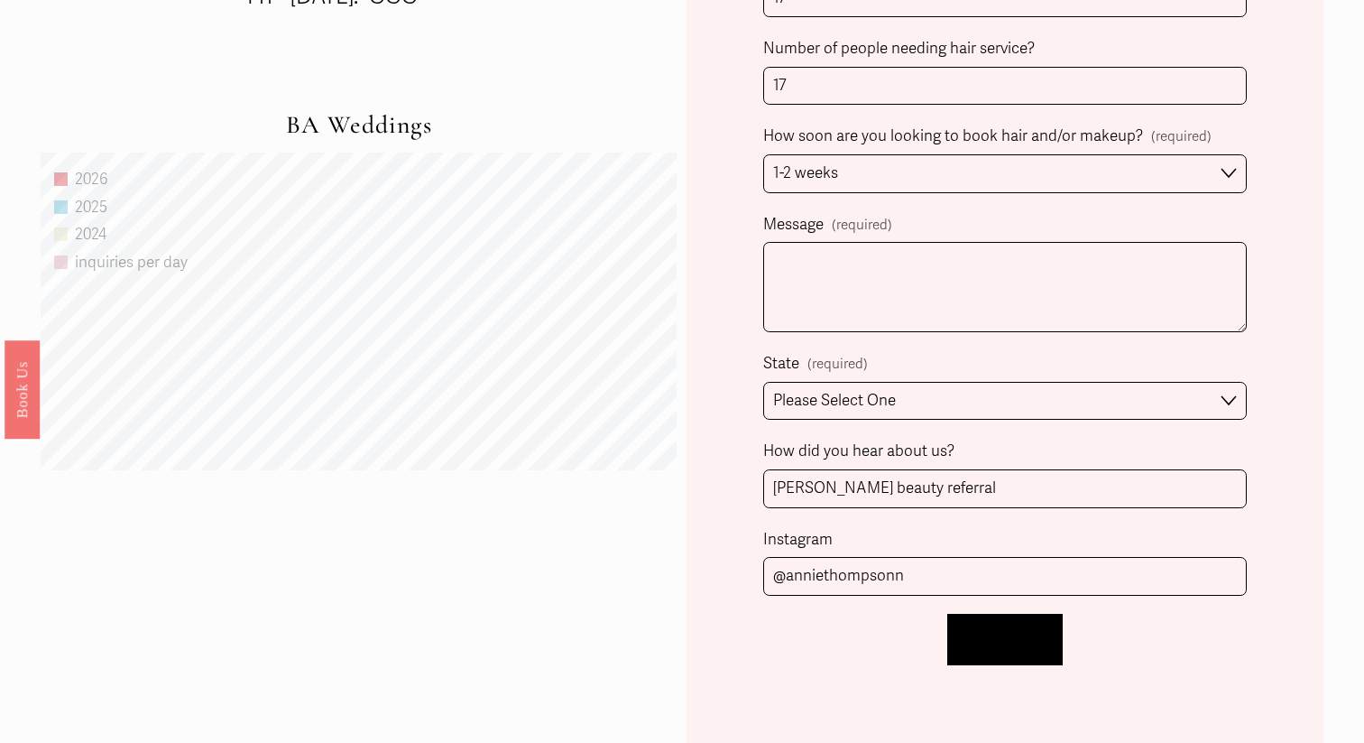
click at [999, 641] on span "Let's Chat!" at bounding box center [1005, 639] width 74 height 19
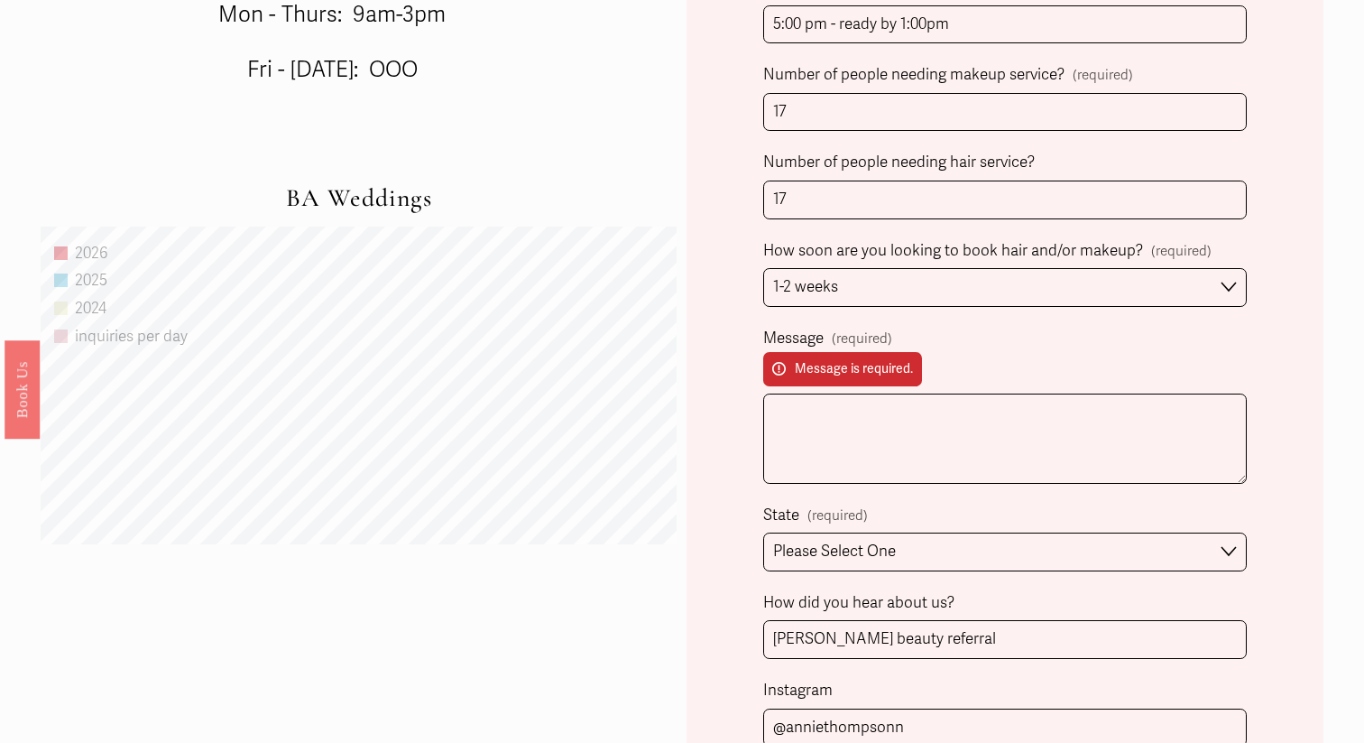
scroll to position [1167, 0]
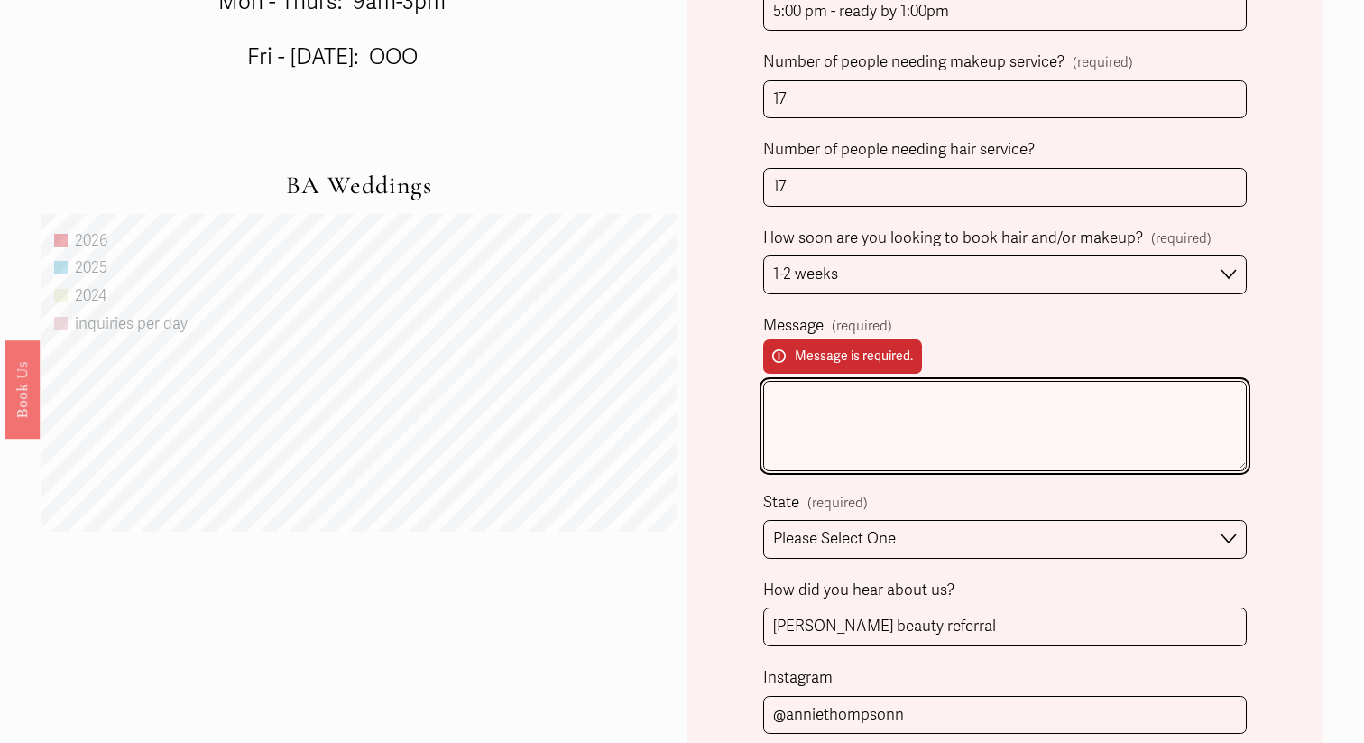
click at [900, 447] on textarea "Message (required) Message is required." at bounding box center [1005, 426] width 484 height 90
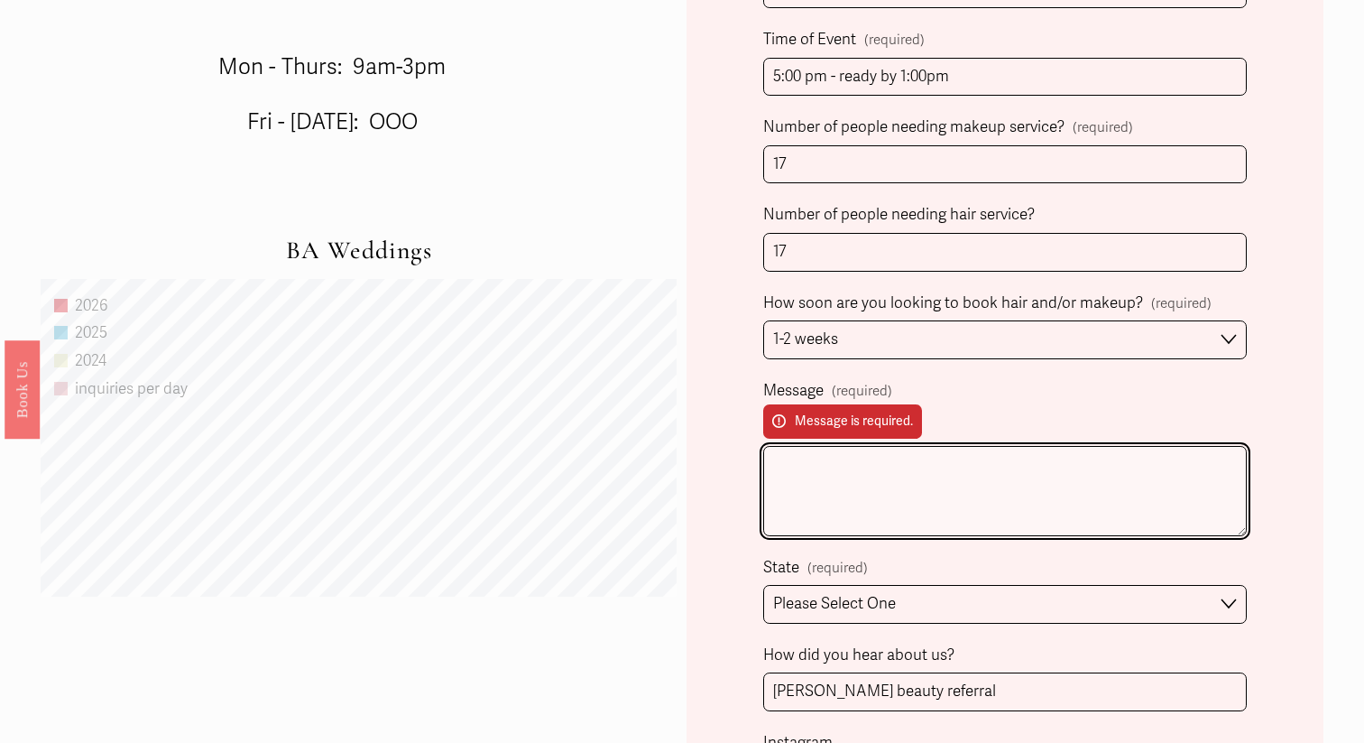
scroll to position [1104, 0]
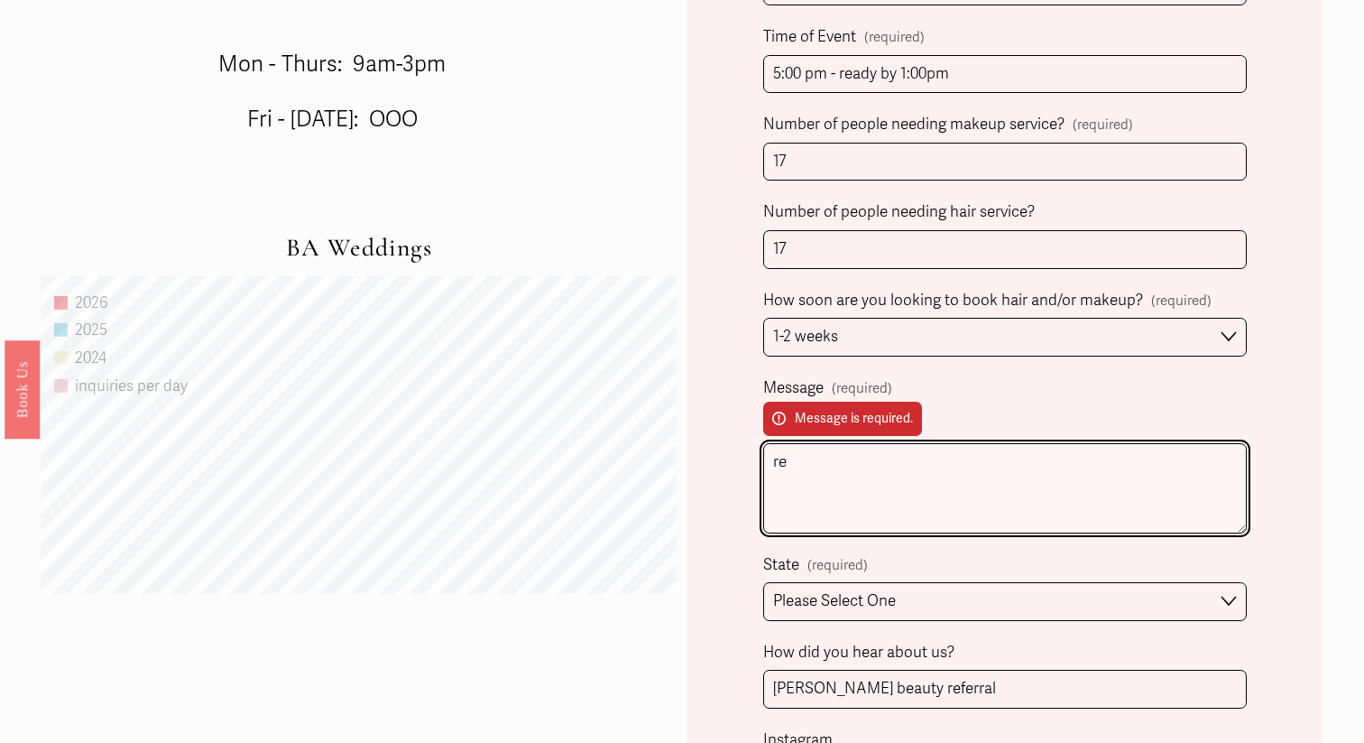
type textarea "r"
type textarea "looking for a quote and availability check"
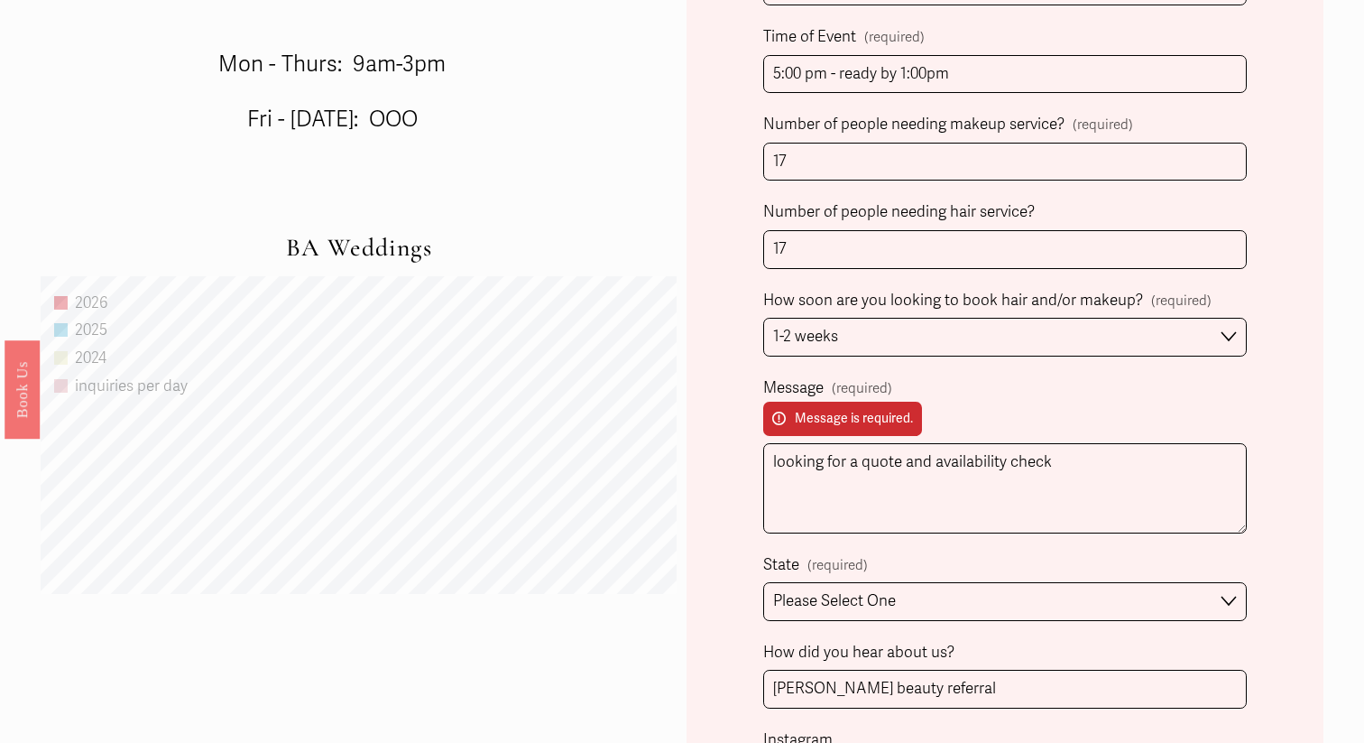
click at [724, 500] on div "Form submission failed. Review the following information: Message. Client Name …" at bounding box center [1005, 175] width 636 height 1534
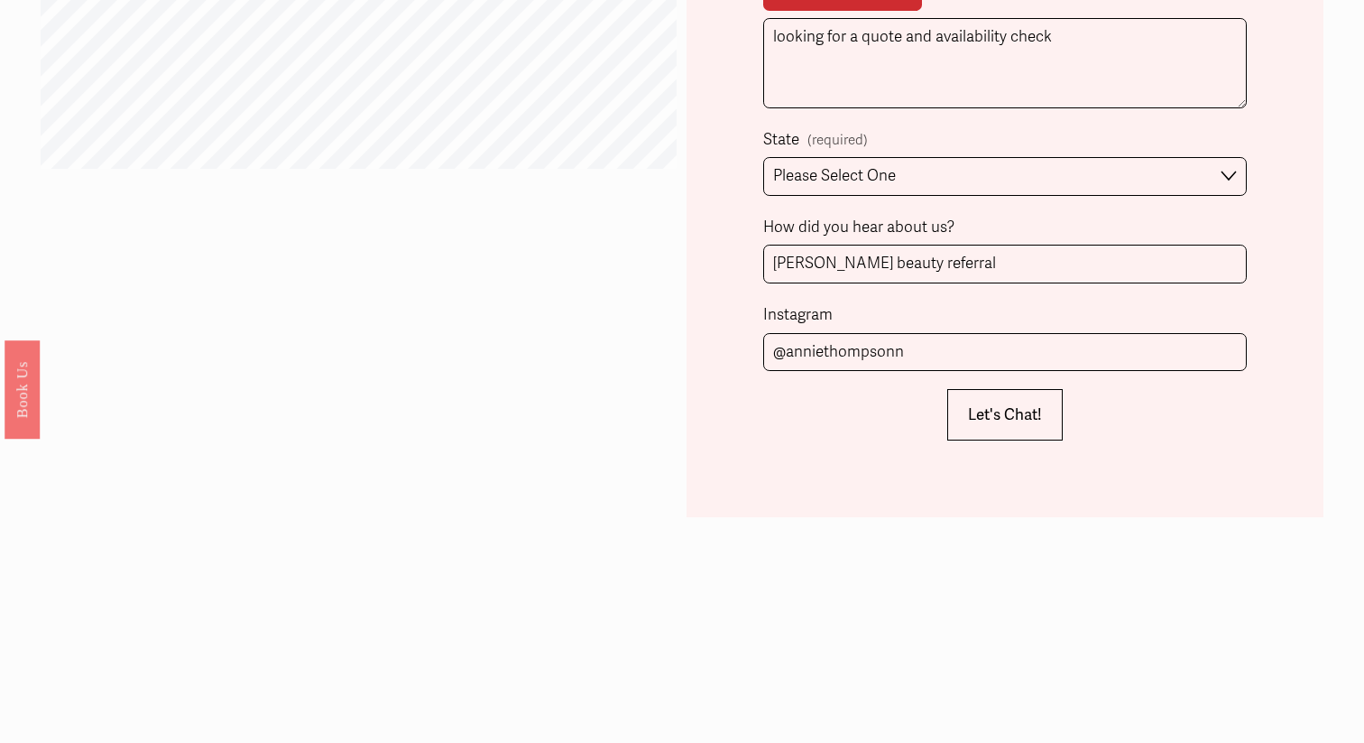
scroll to position [1542, 0]
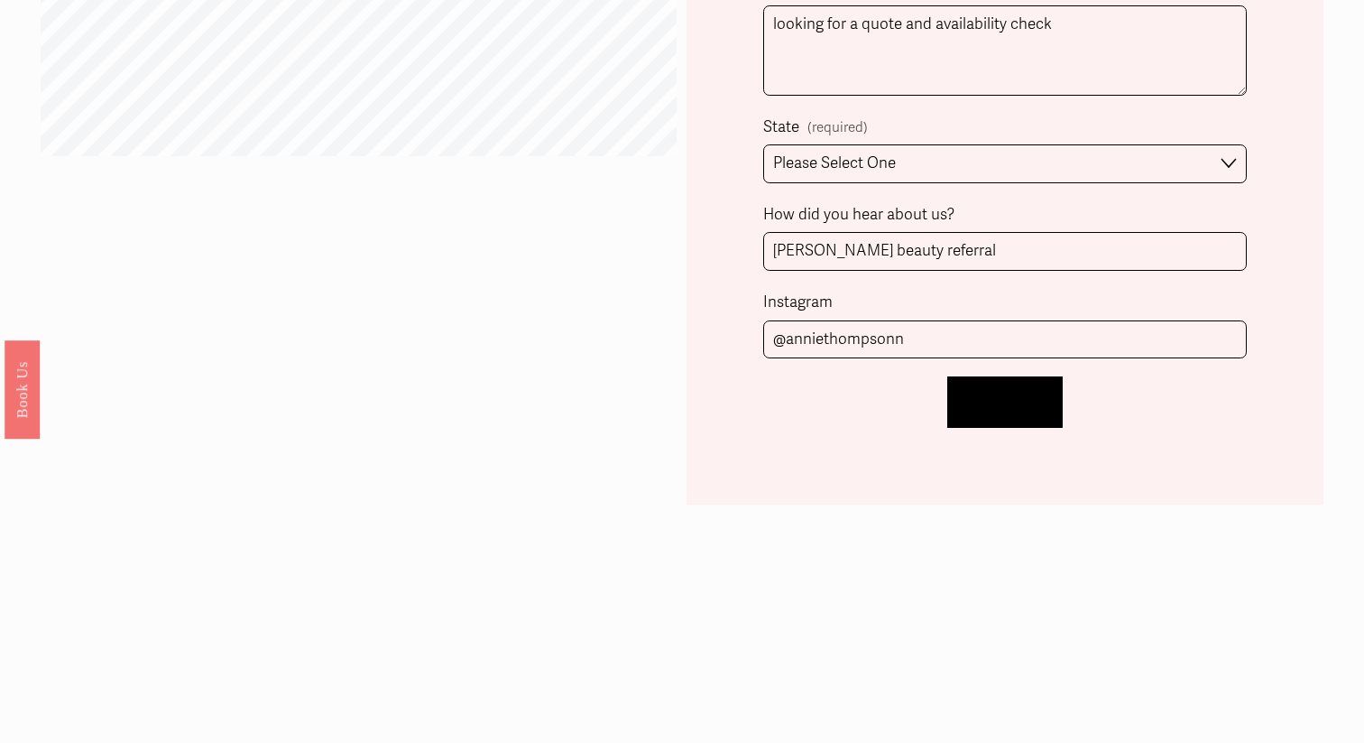
click at [1010, 402] on span "Let's Chat!" at bounding box center [1005, 401] width 74 height 19
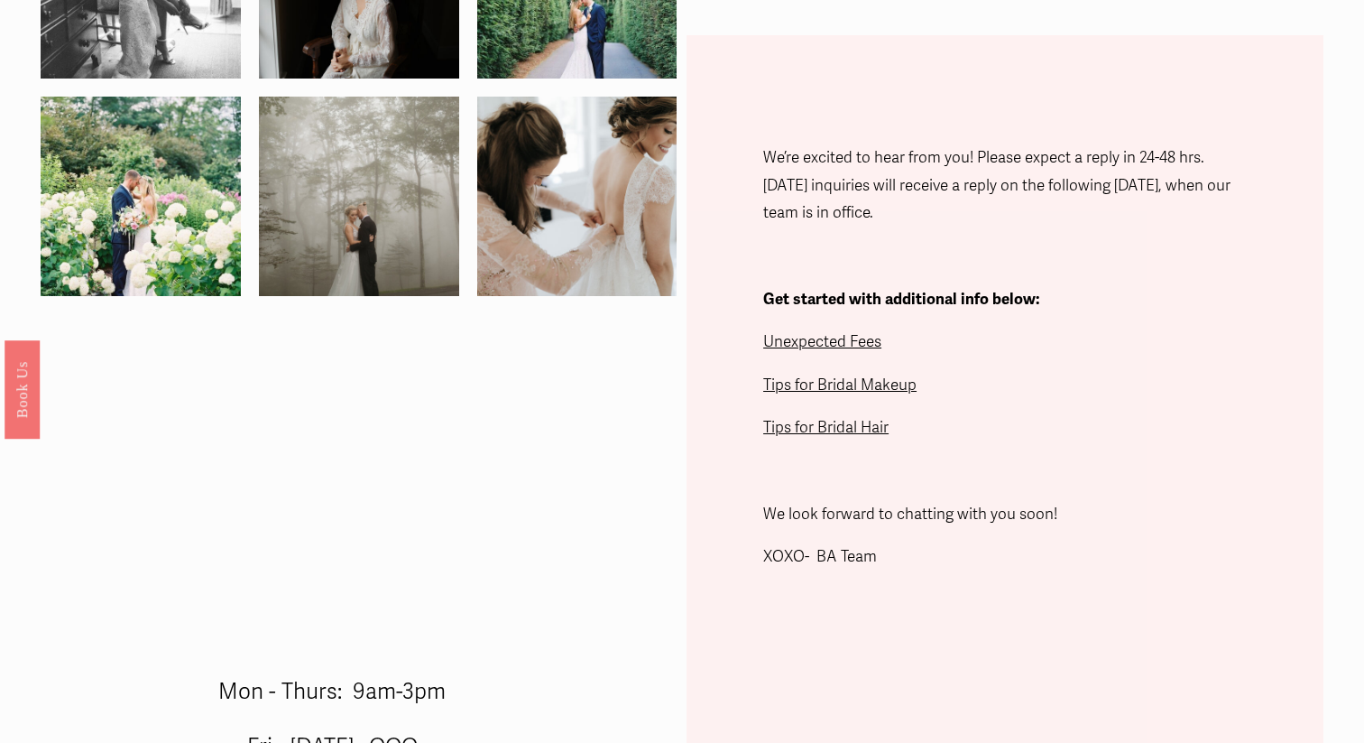
scroll to position [471, 0]
